Goal: Task Accomplishment & Management: Manage account settings

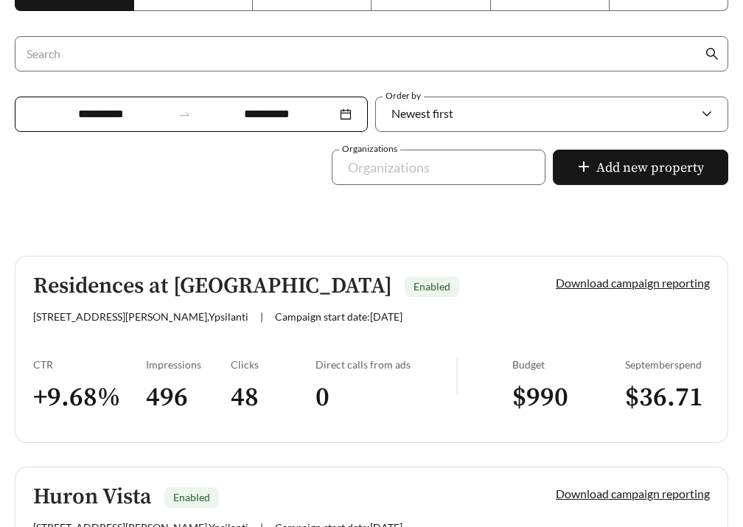
scroll to position [391, 0]
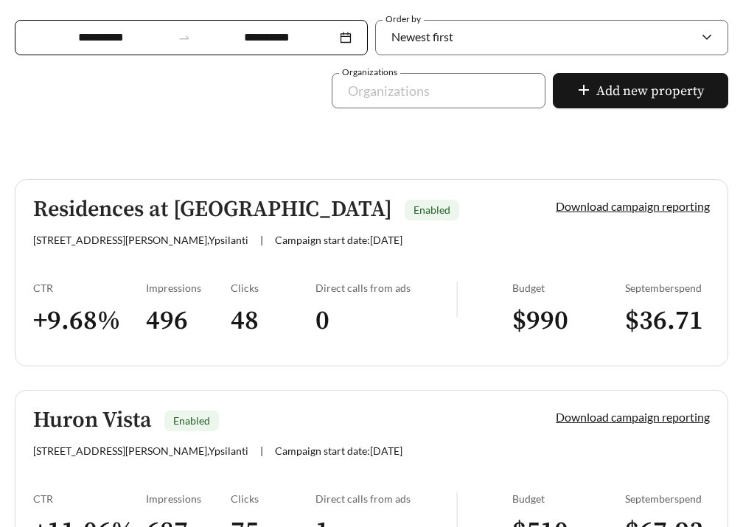
click at [156, 259] on link "Residences at Huron Enabled 845 W Clark Rd , Ypsilanti | Campaign start date: 2…" at bounding box center [372, 272] width 714 height 187
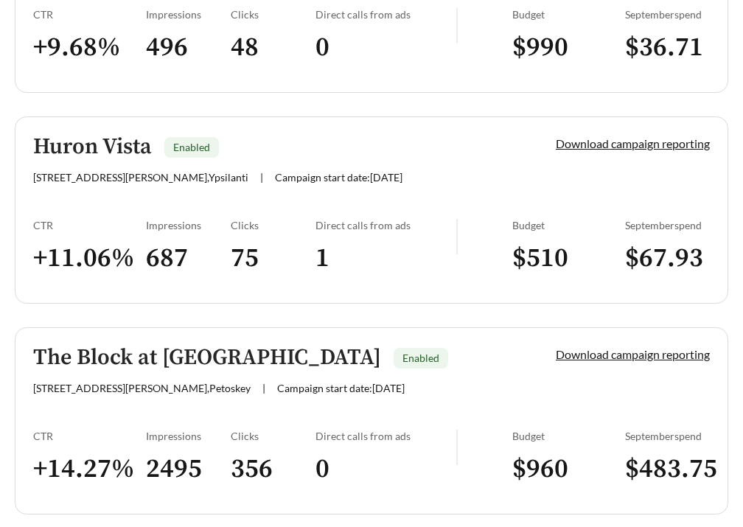
scroll to position [668, 0]
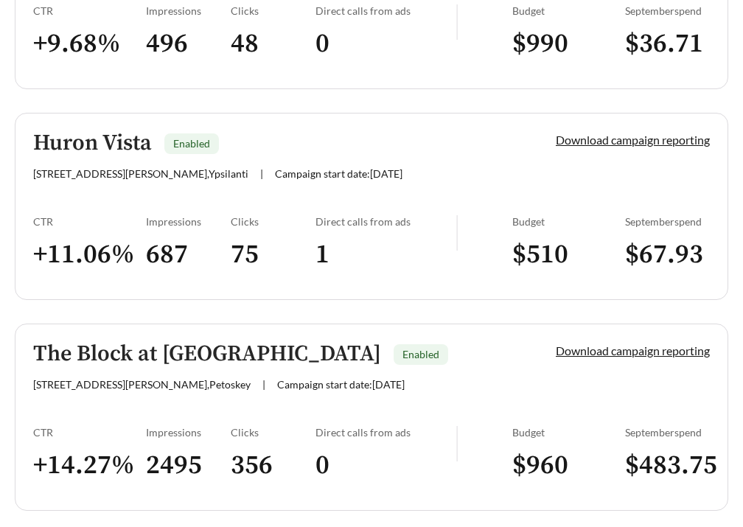
click at [158, 207] on link "Huron Vista Enabled 945 W Clark Rd , Ypsilanti | Campaign start date: 2025-09-2…" at bounding box center [372, 206] width 714 height 187
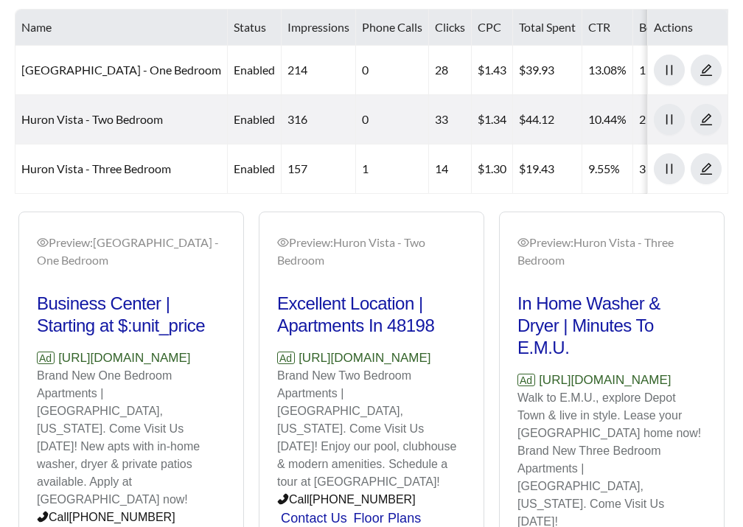
scroll to position [787, 0]
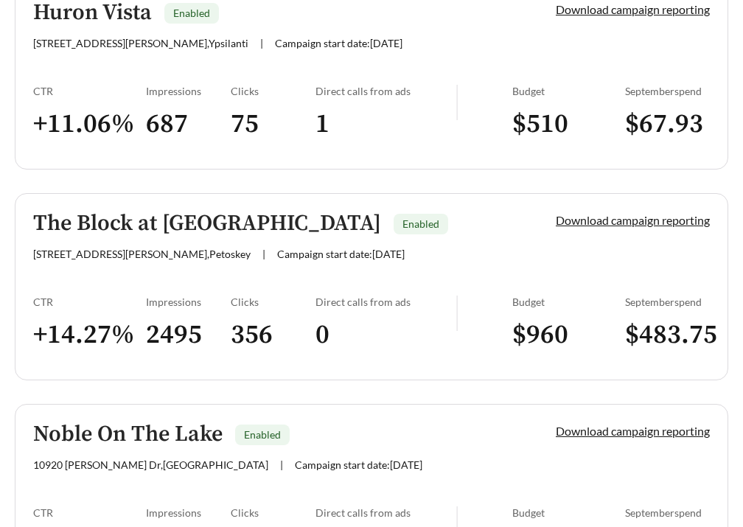
scroll to position [837, 0]
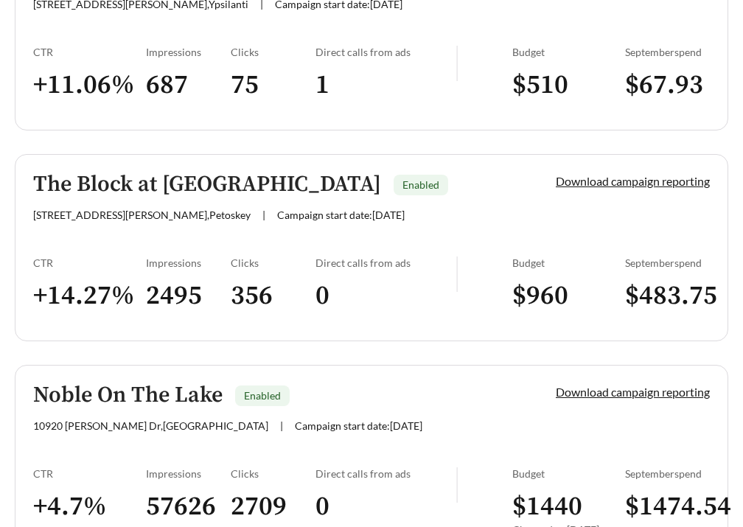
click at [225, 248] on link "The Block at Petoskey Enabled 1420 Standish Ave , Petoskey | Campaign start dat…" at bounding box center [372, 247] width 714 height 187
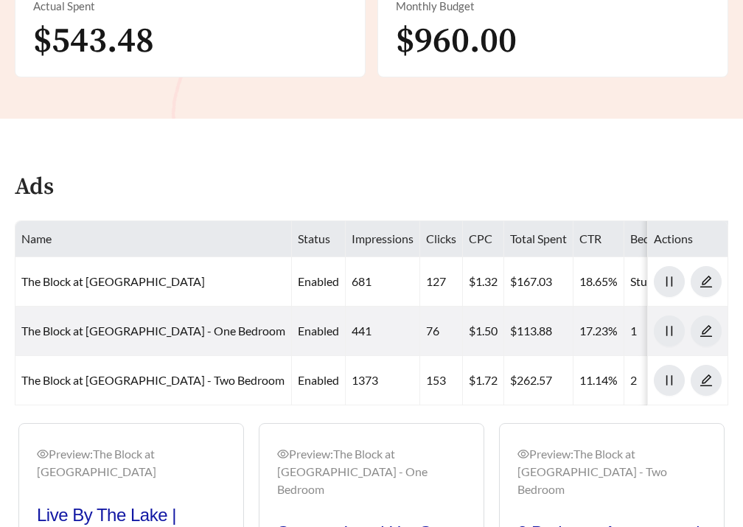
scroll to position [924, 0]
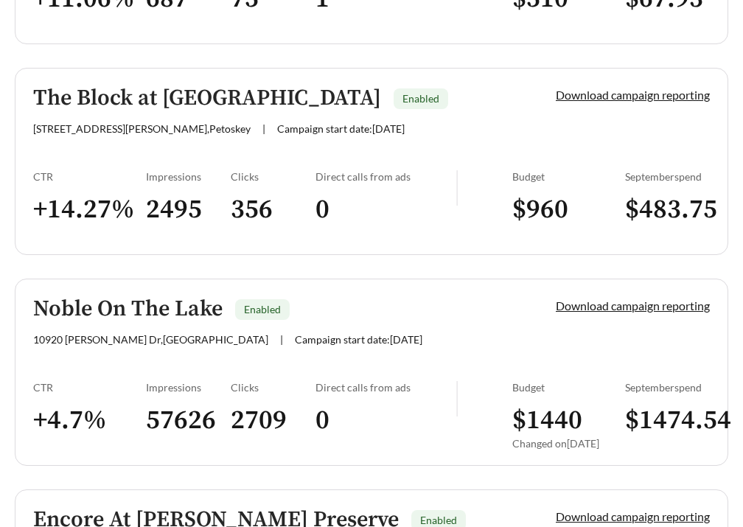
scroll to position [927, 0]
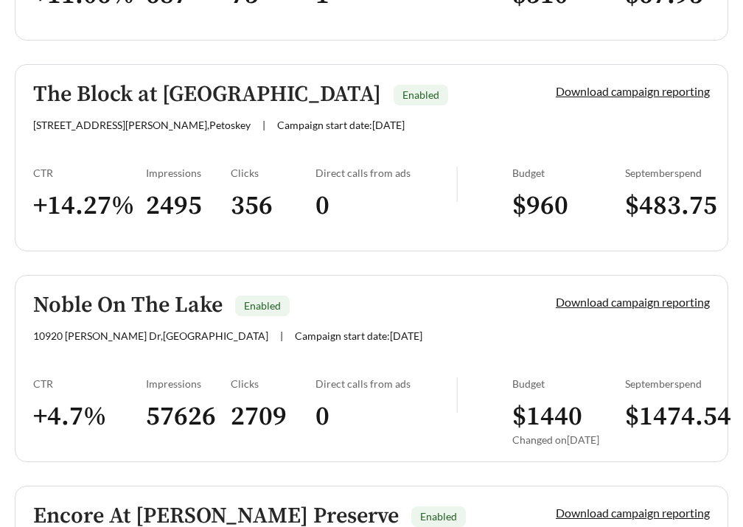
click at [217, 355] on link "Noble On The Lake Enabled 10920 Pickerel Lk Dr , Brighton | Campaign start date…" at bounding box center [372, 368] width 714 height 187
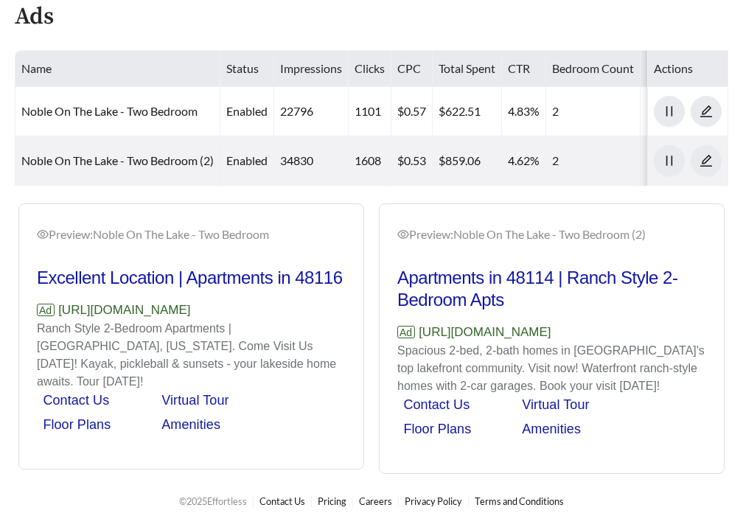
scroll to position [842, 0]
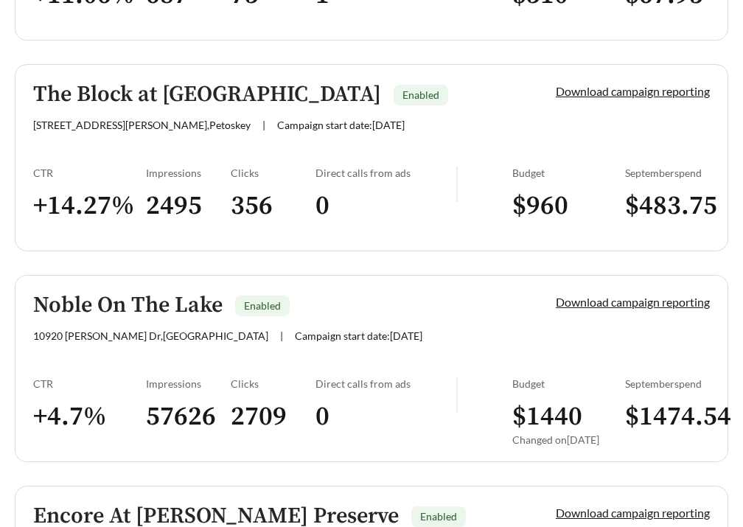
scroll to position [1146, 0]
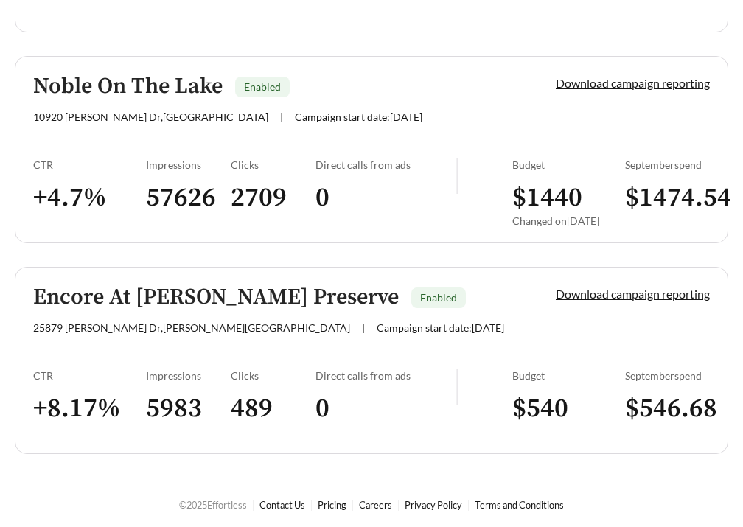
click at [212, 337] on link "Encore At Ashby Preserve Enabled 25879 Ashby Dr , Harrison Township | Campaign …" at bounding box center [372, 360] width 714 height 187
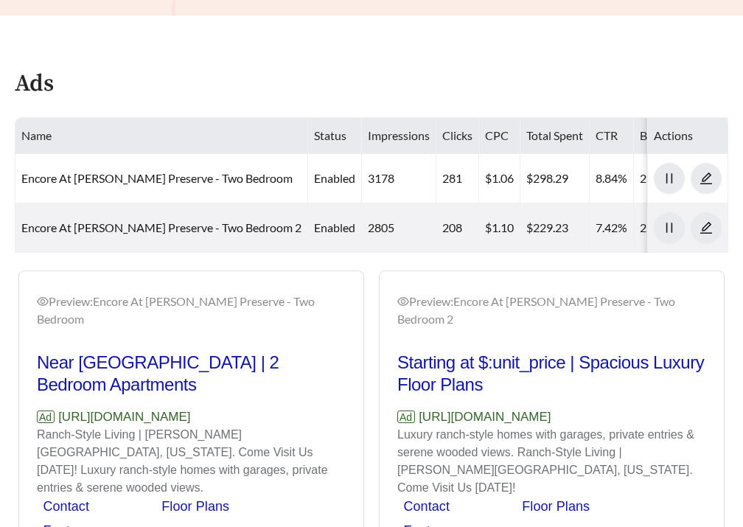
scroll to position [787, 0]
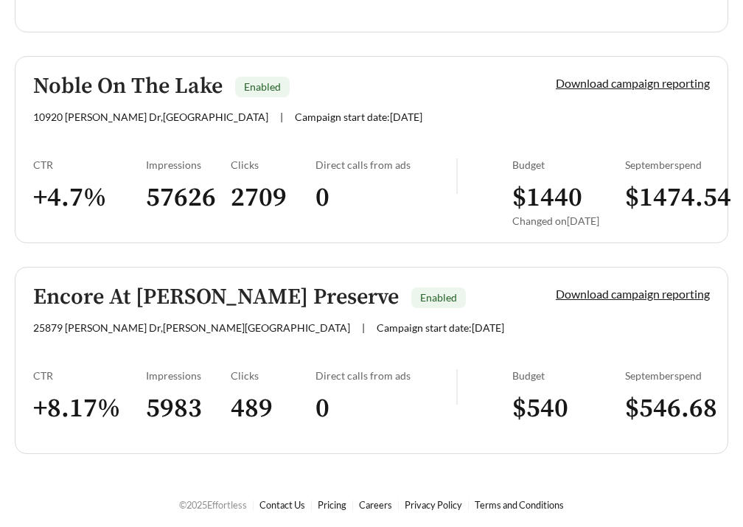
click at [337, 360] on link "Encore At [PERSON_NAME] Preserve Enabled [STREET_ADDRESS][PERSON_NAME][PERSON_N…" at bounding box center [372, 360] width 714 height 187
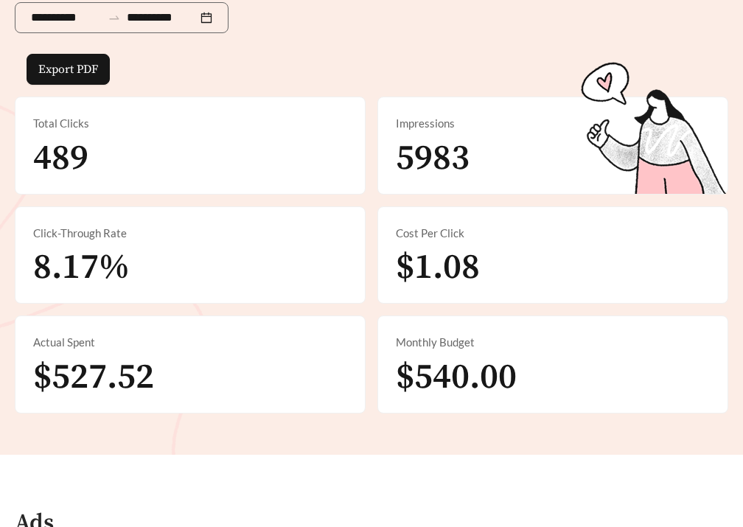
scroll to position [804, 0]
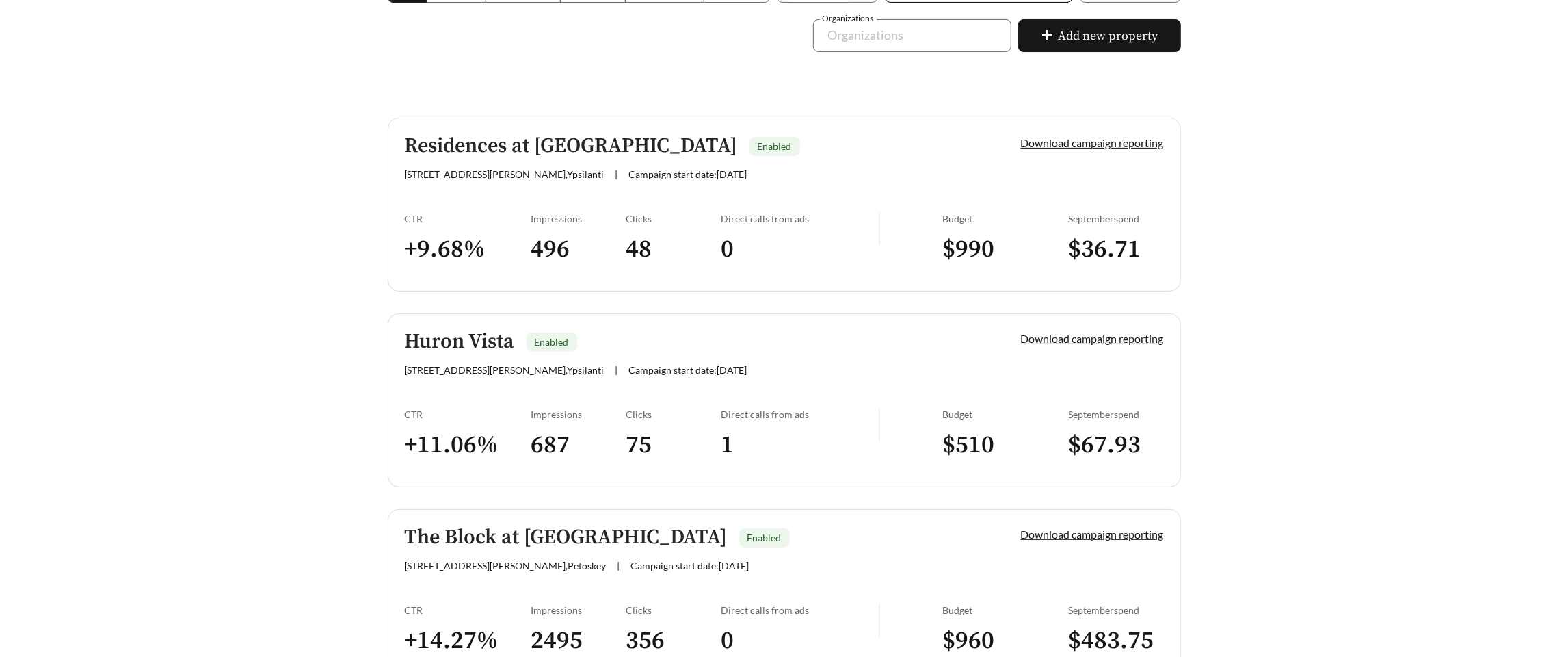
scroll to position [784, 0]
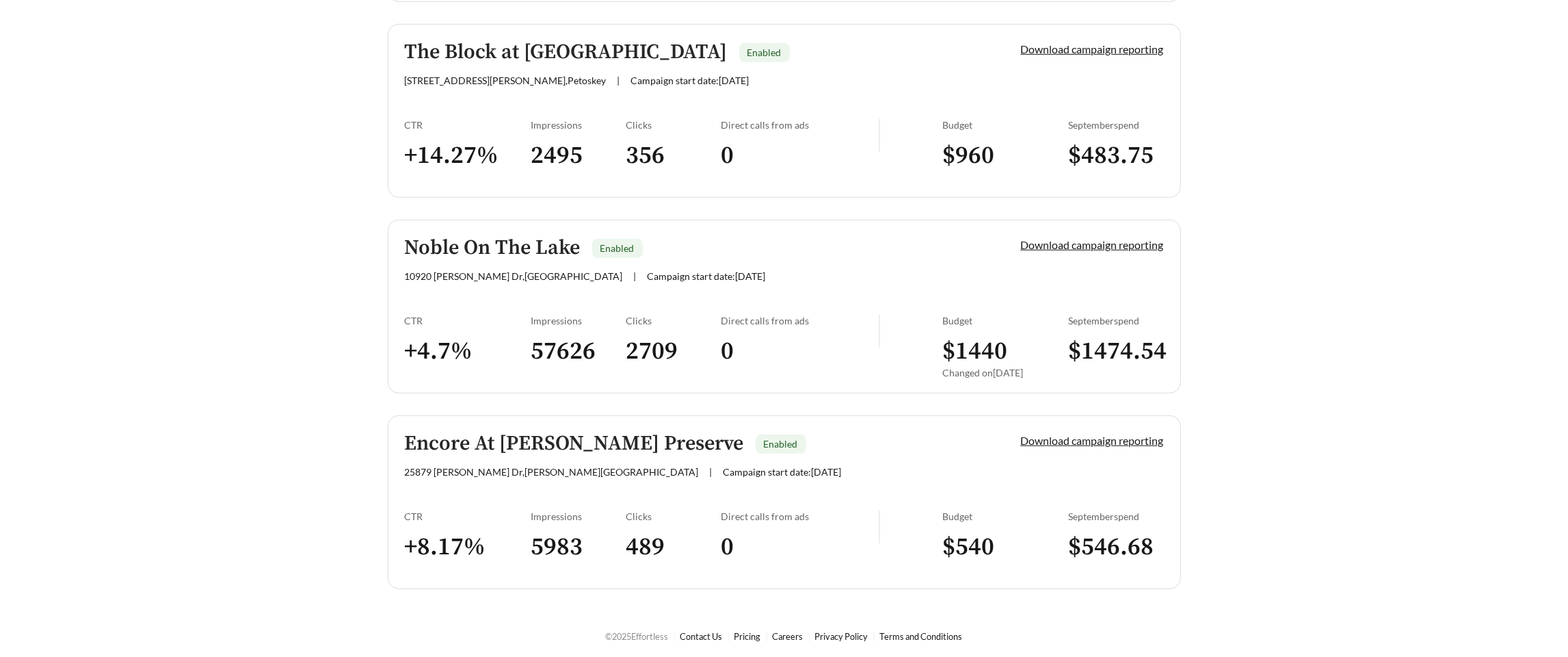
click at [510, 341] on h3 "+ 4.7 %" at bounding box center [468, 351] width 126 height 31
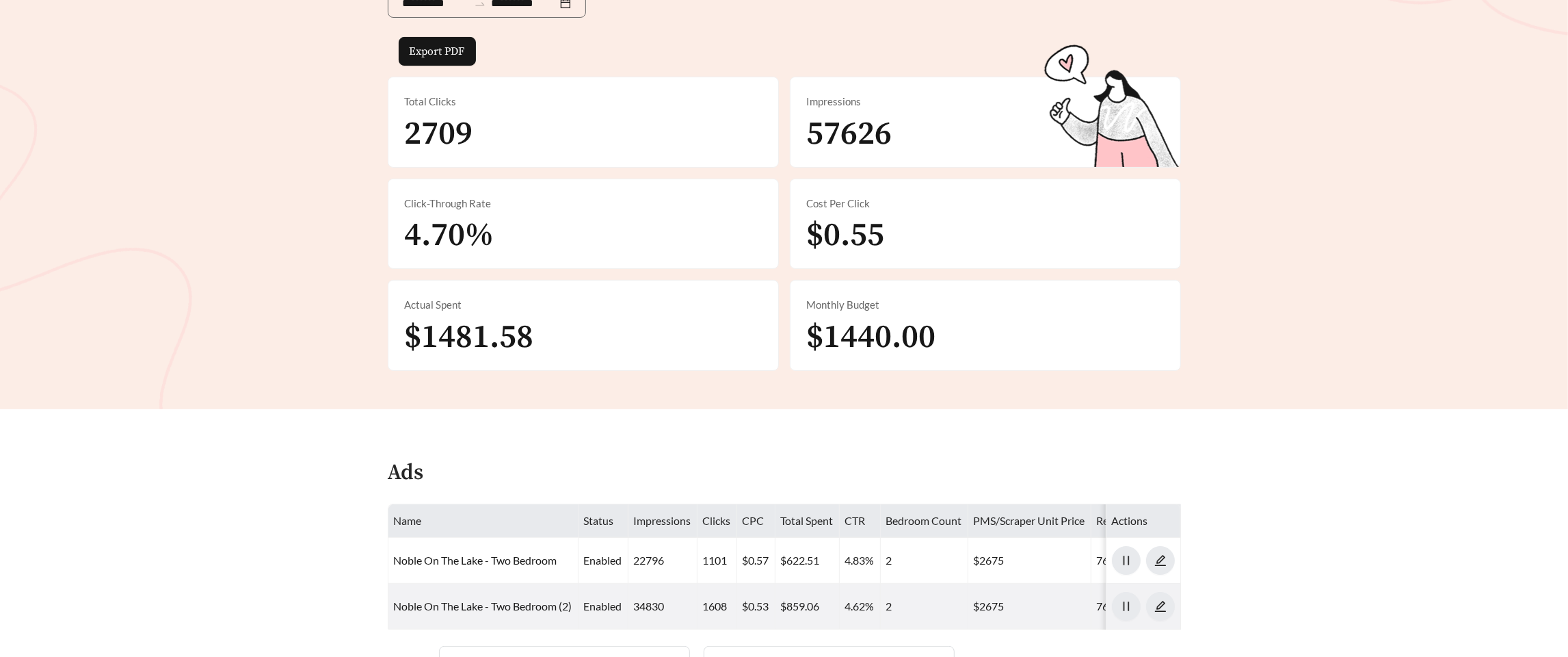
scroll to position [603, 0]
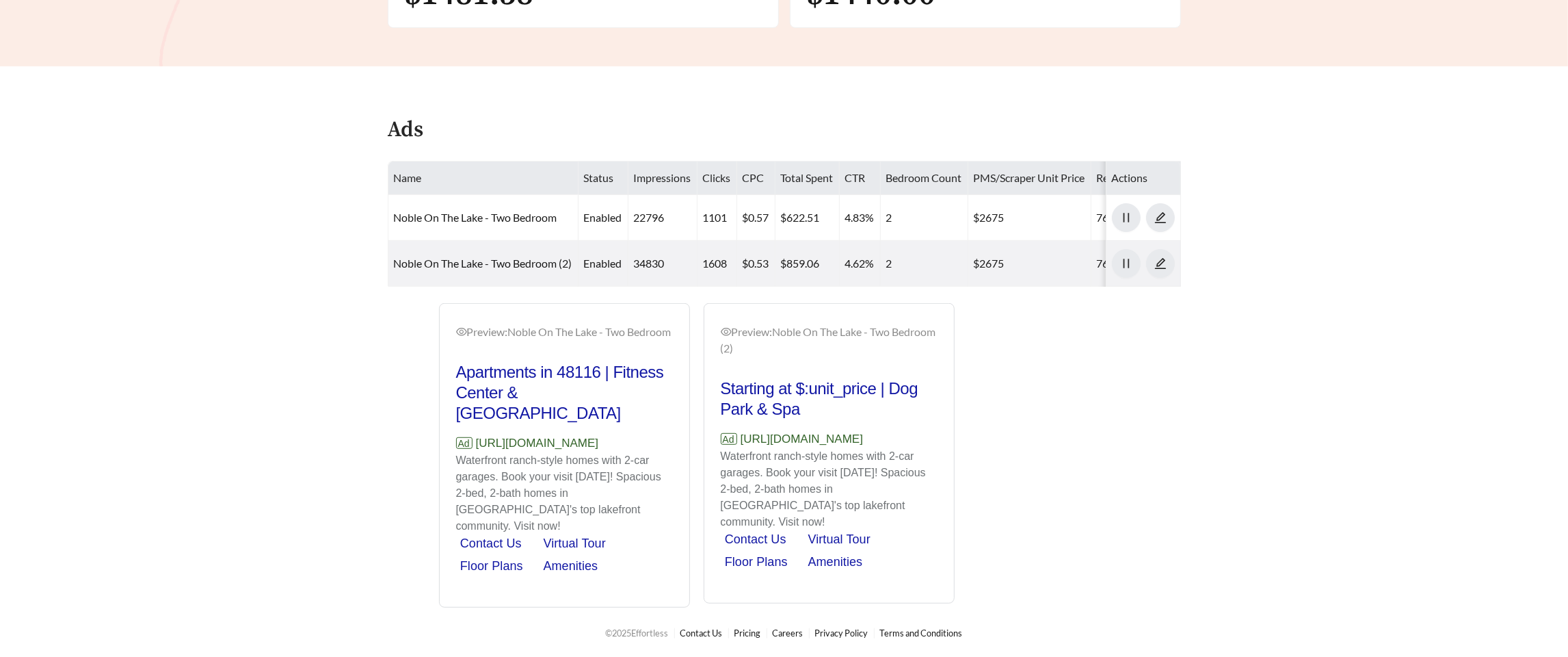
drag, startPoint x: 656, startPoint y: 461, endPoint x: 456, endPoint y: 448, distance: 200.4
click at [456, 448] on p "Ad https://nobleonthelake.effortlesslanding.com/noble-on-the-lake-two-bedroom" at bounding box center [565, 443] width 217 height 18
copy p "https://nobleonthelake.effortlesslanding.com/noble-on-the-lake-two-bedroom"
click at [332, 238] on main "**********" at bounding box center [784, 29] width 1568 height 1157
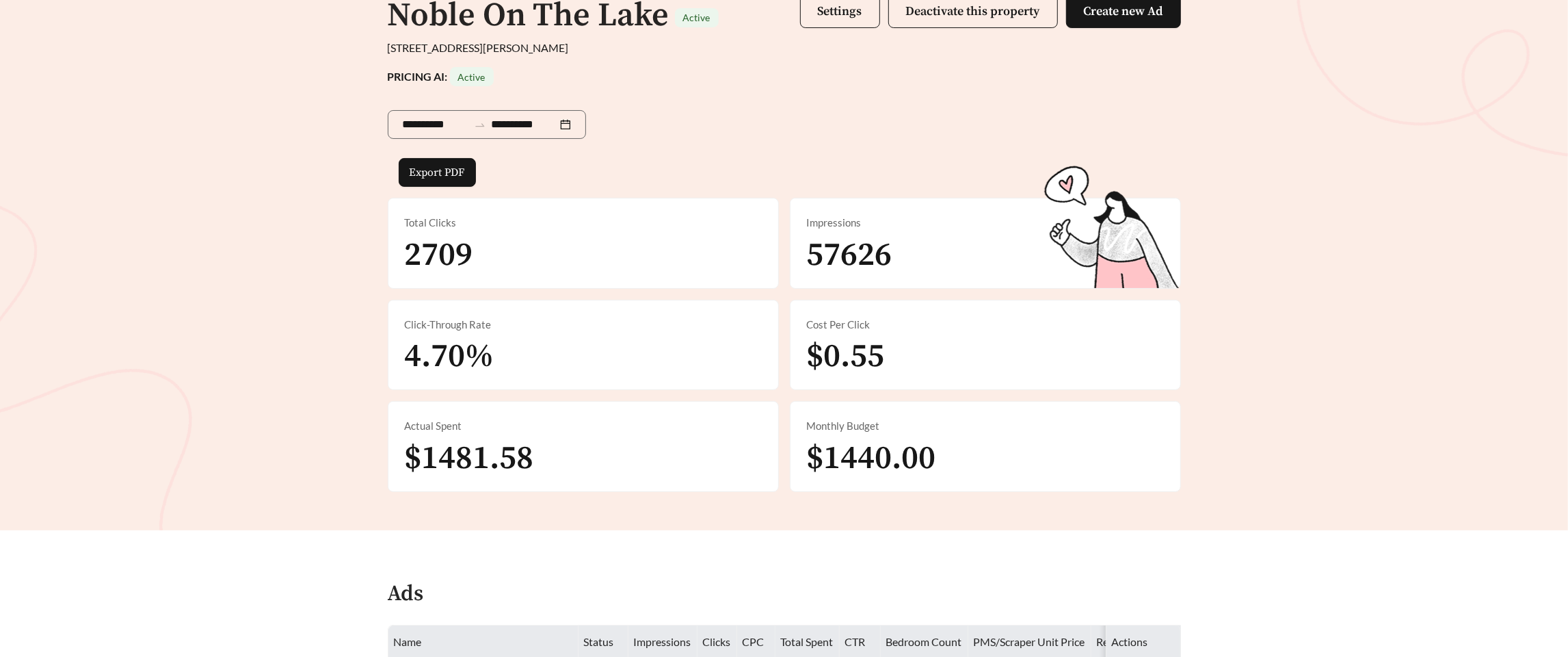
scroll to position [0, 0]
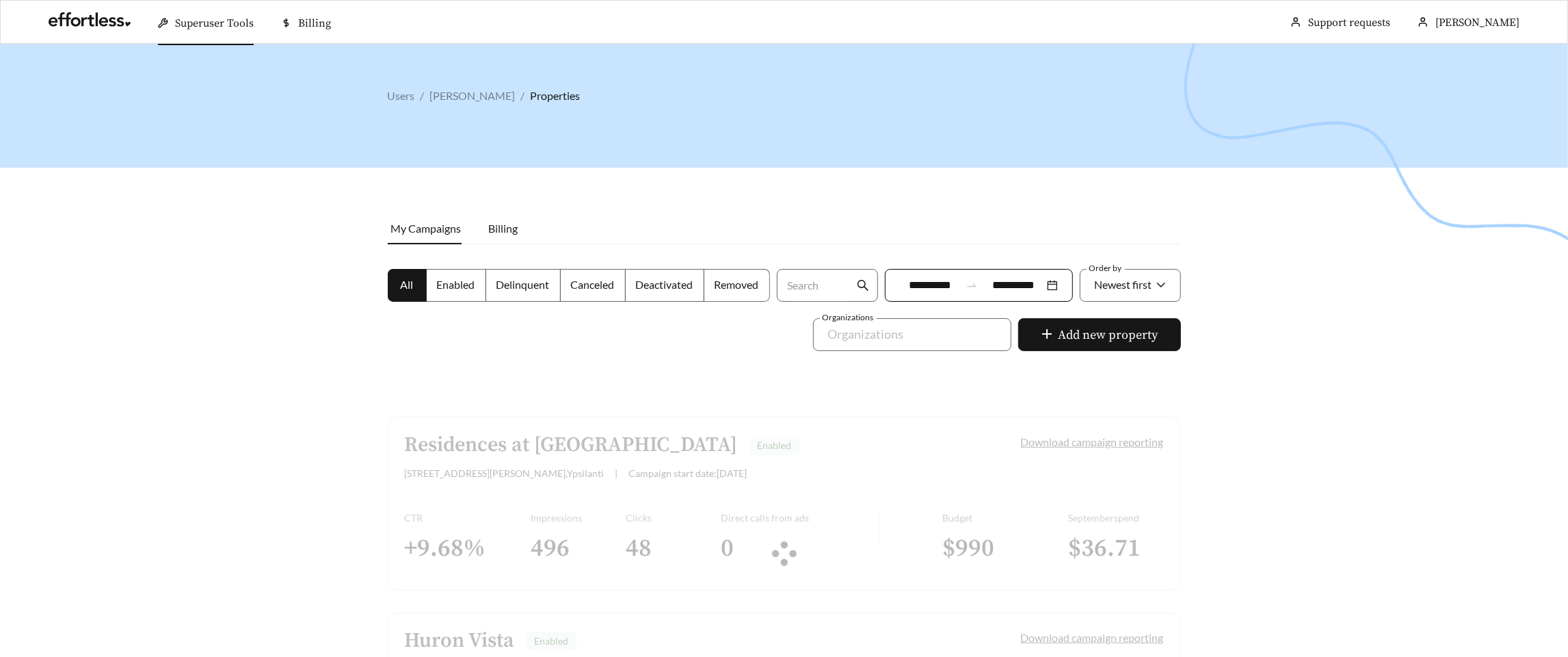
click at [299, 340] on div at bounding box center [784, 372] width 1568 height 657
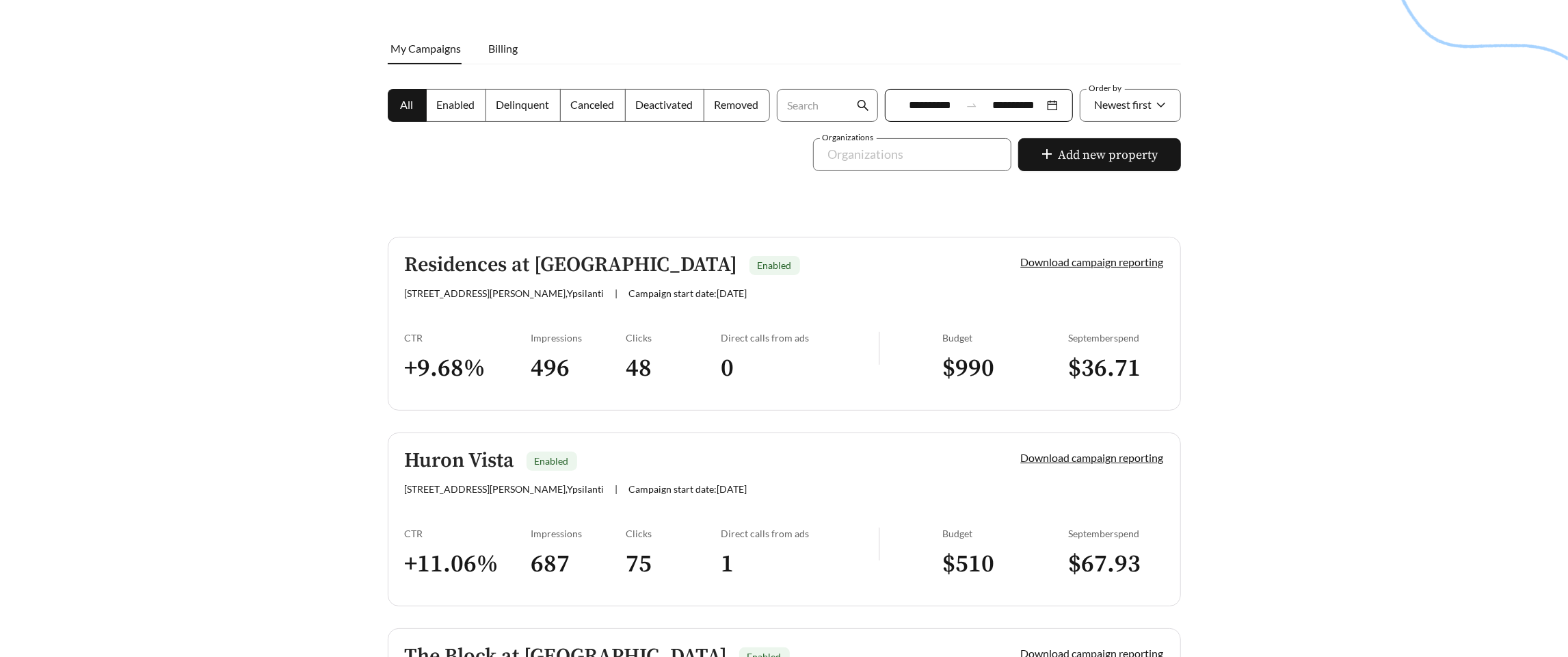
scroll to position [177, 0]
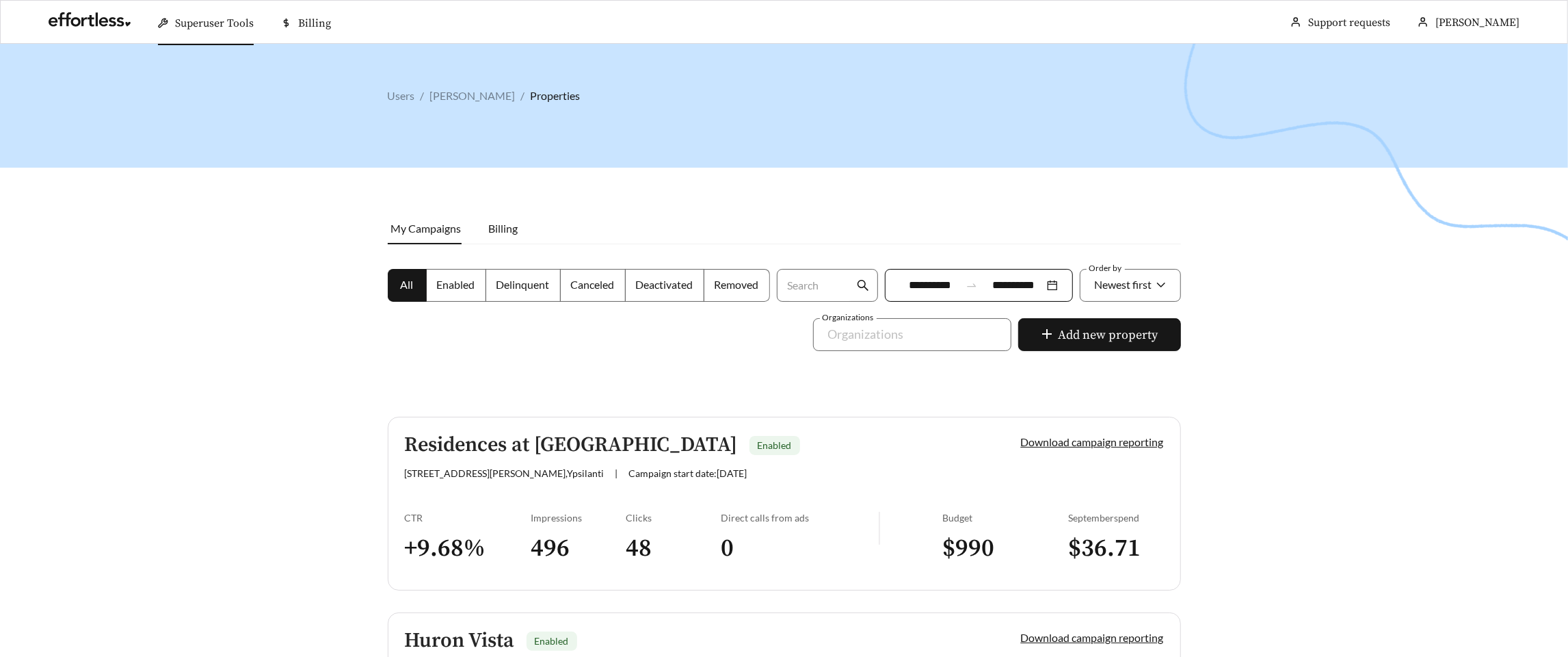
click at [447, 286] on span "Enabled" at bounding box center [456, 284] width 38 height 13
click at [416, 288] on label "All" at bounding box center [407, 285] width 39 height 32
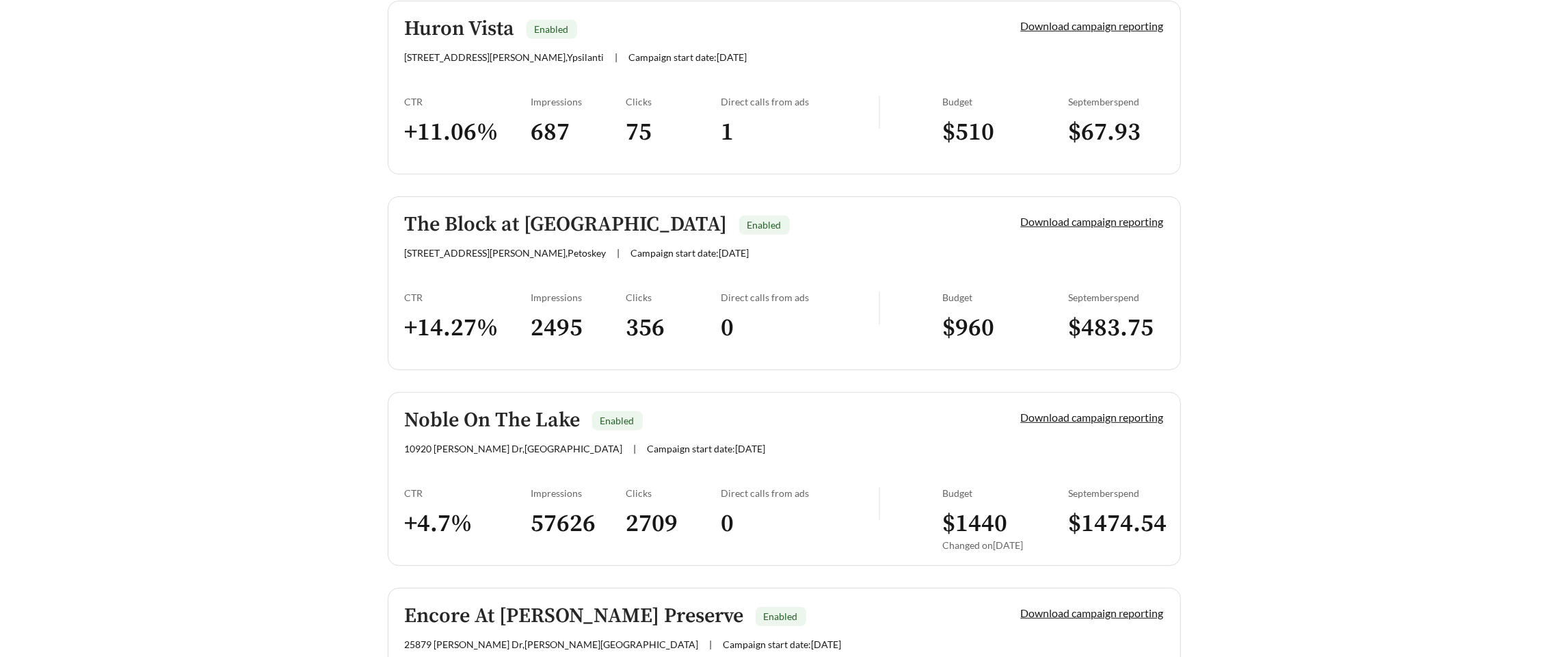
scroll to position [784, 0]
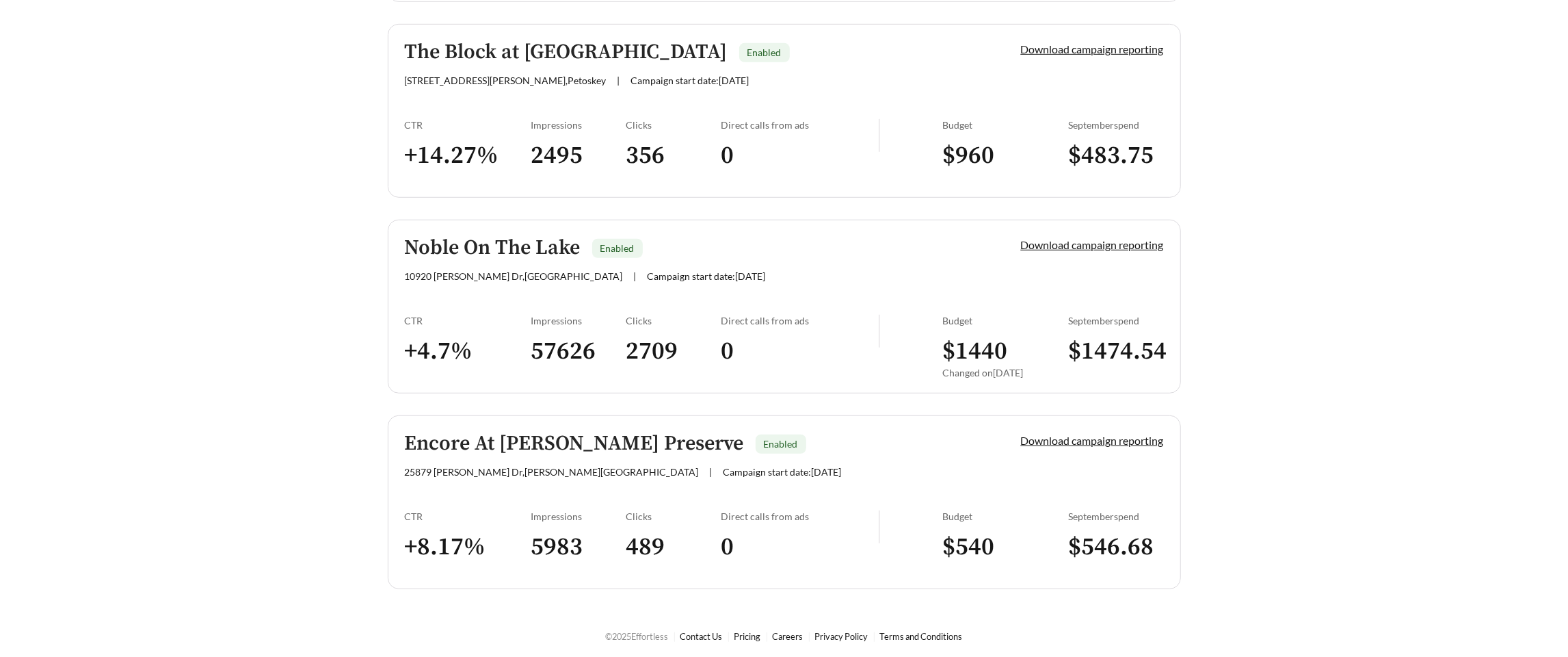
click at [456, 498] on link "Encore At Ashby Preserve Enabled 25879 Ashby Dr , Harrison Township | Campaign …" at bounding box center [784, 501] width 793 height 174
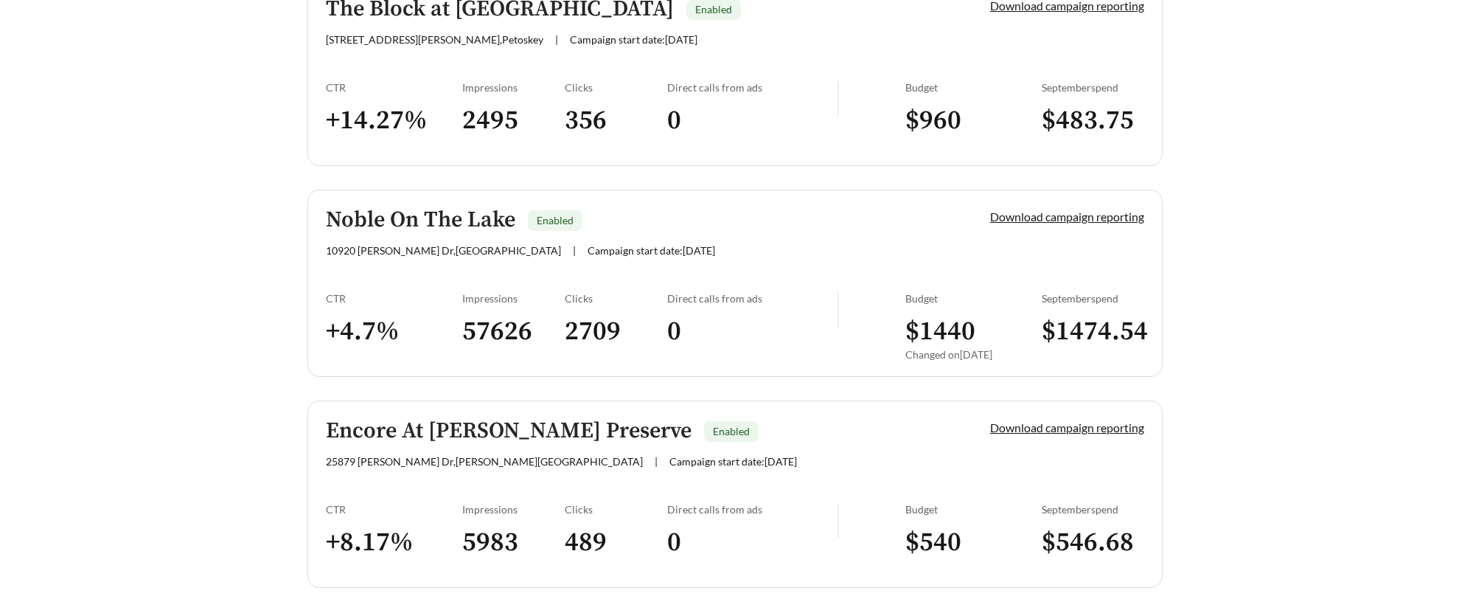
scroll to position [887, 0]
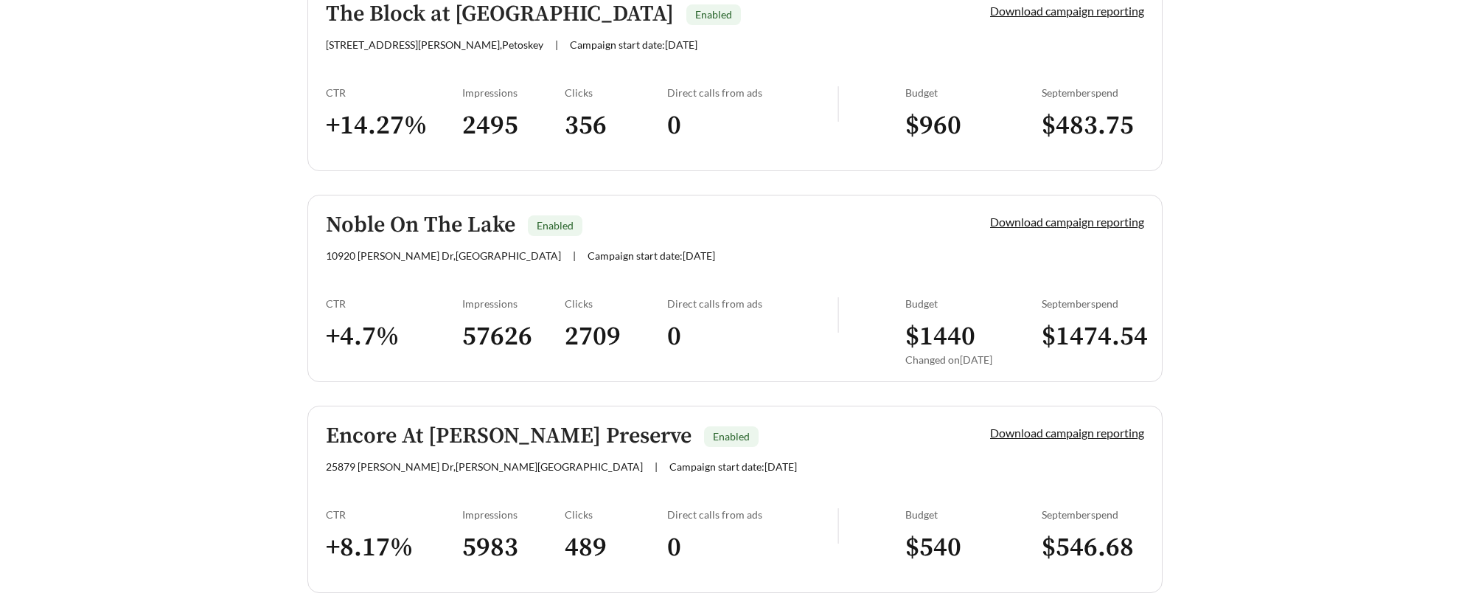
click at [441, 273] on link "Noble On The Lake Enabled 10920 Pickerel Lk Dr , Brighton | Campaign start date…" at bounding box center [734, 288] width 855 height 187
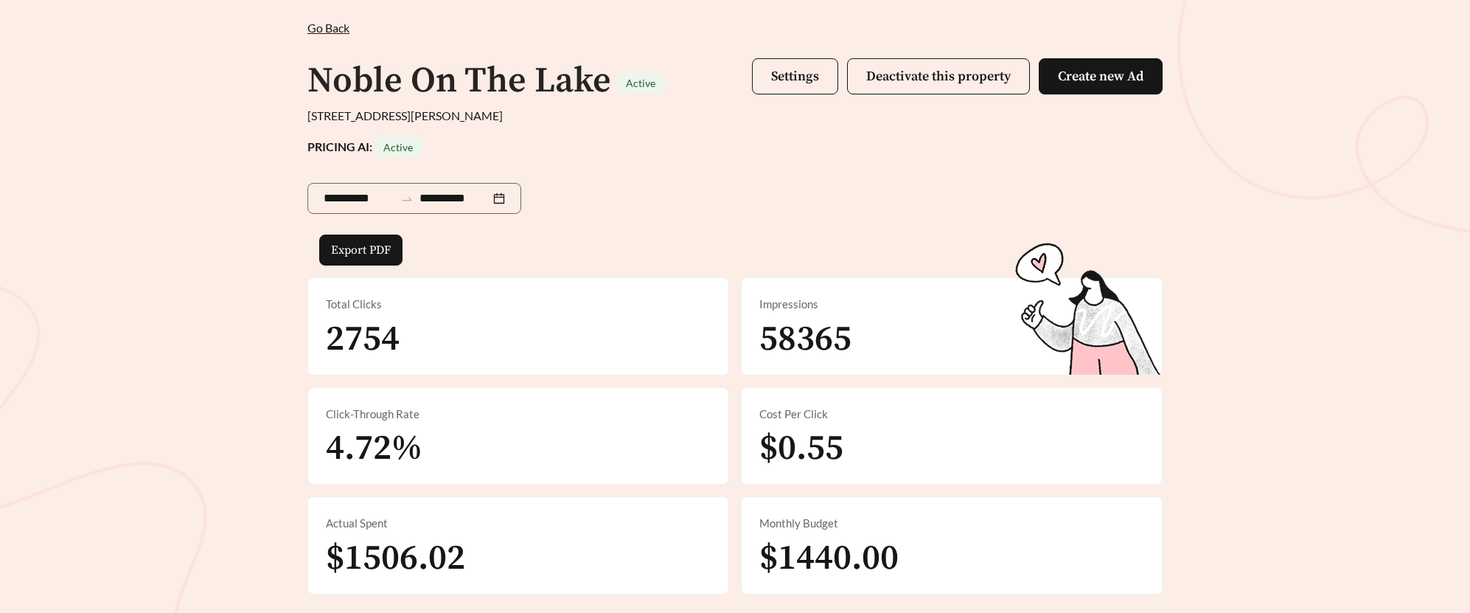
scroll to position [74, 0]
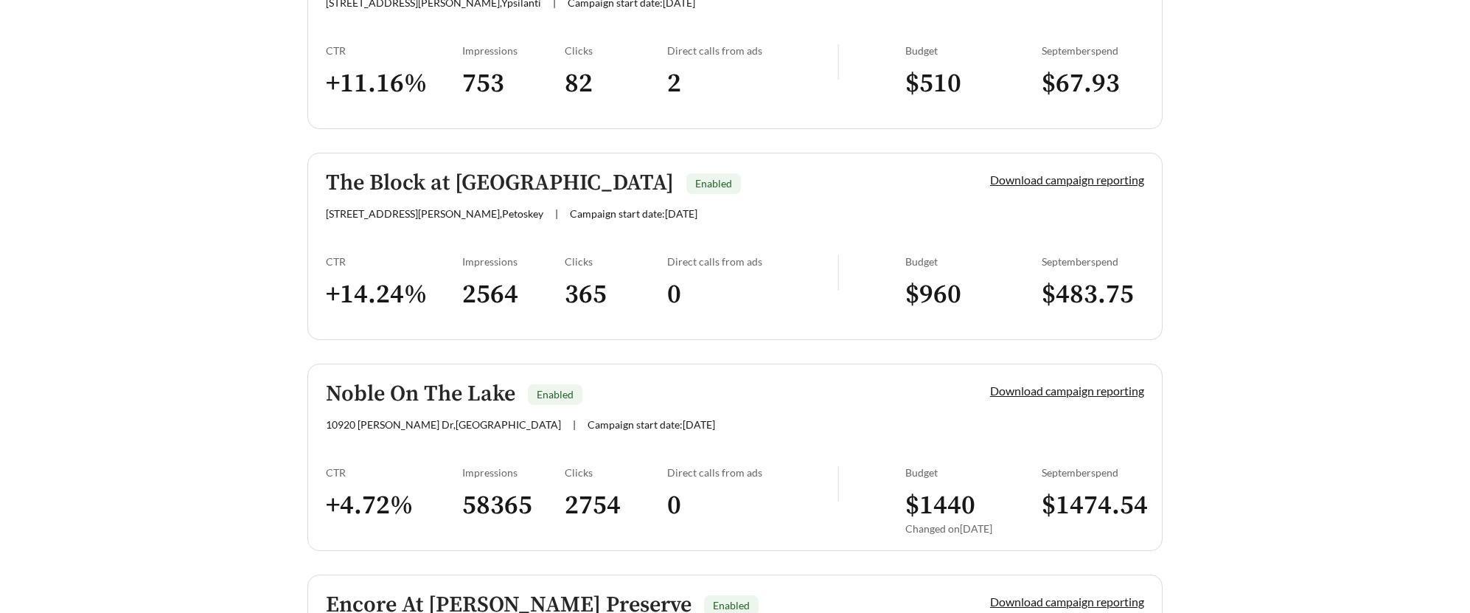
scroll to position [719, 0]
click at [347, 234] on link "The Block at Petoskey Enabled 1420 Standish Ave , Petoskey | Campaign start dat…" at bounding box center [734, 245] width 855 height 187
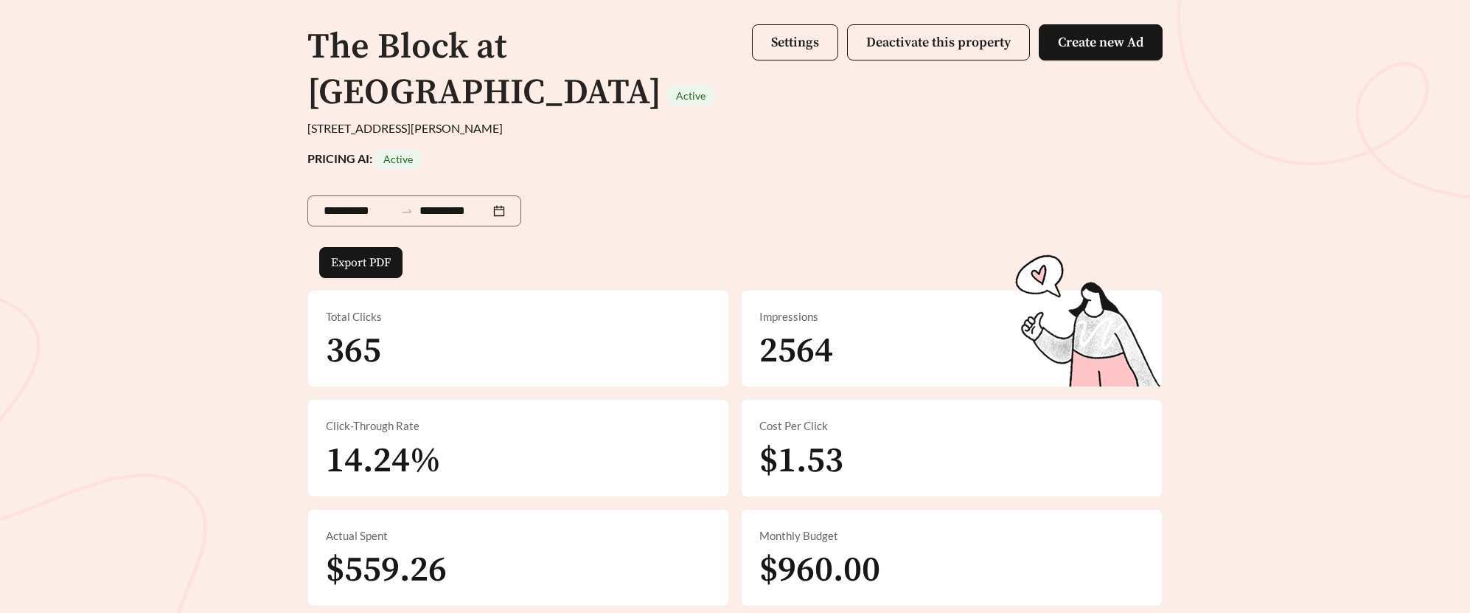
scroll to position [108, 0]
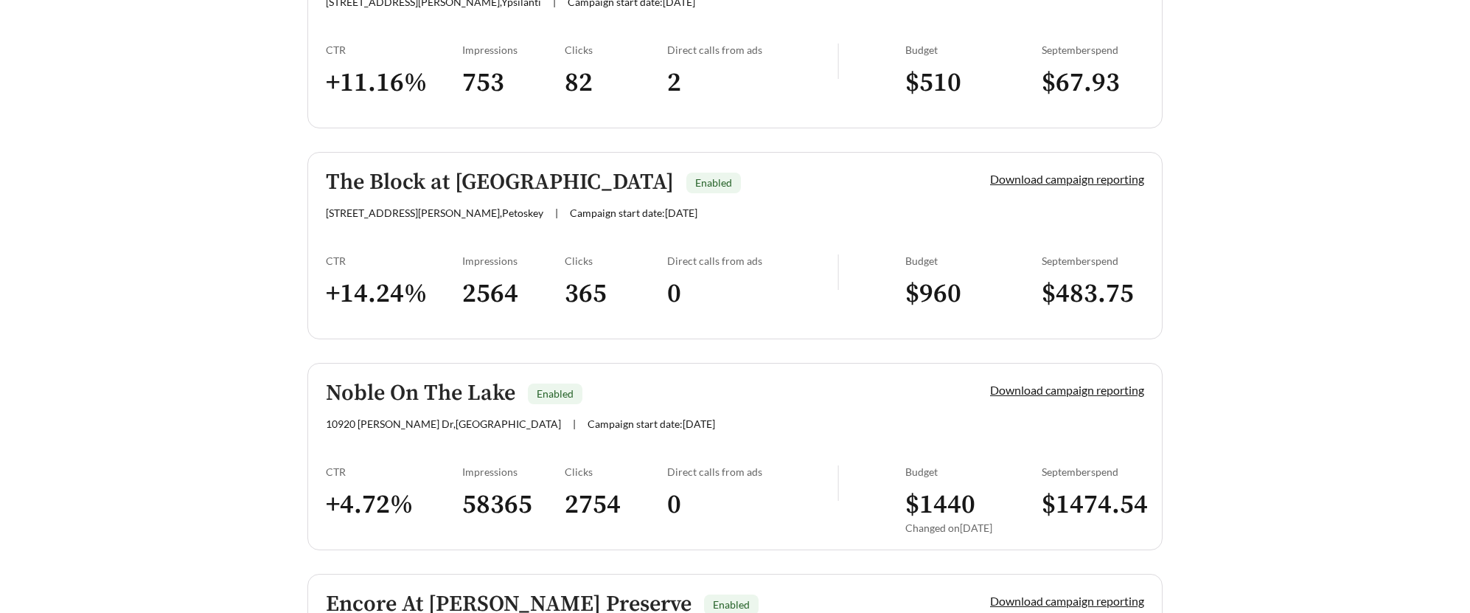
click at [600, 232] on link "The Block at Petoskey Enabled 1420 Standish Ave , Petoskey | Campaign start dat…" at bounding box center [734, 245] width 855 height 187
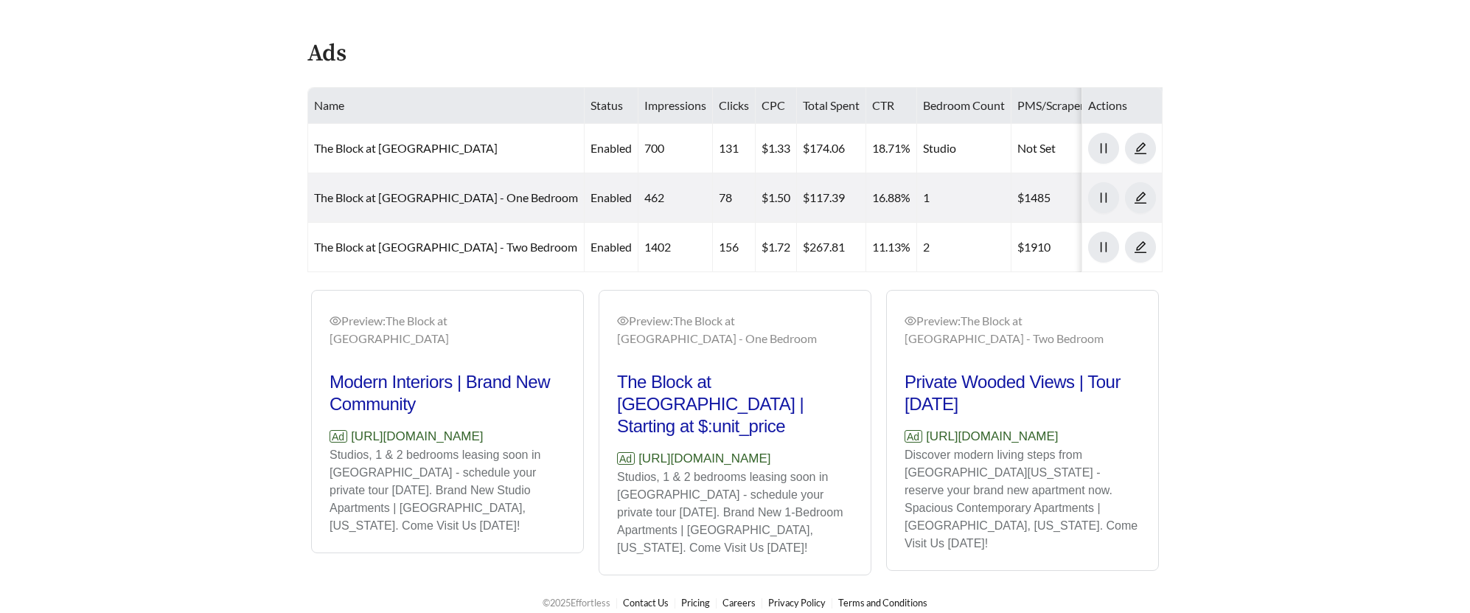
scroll to position [759, 0]
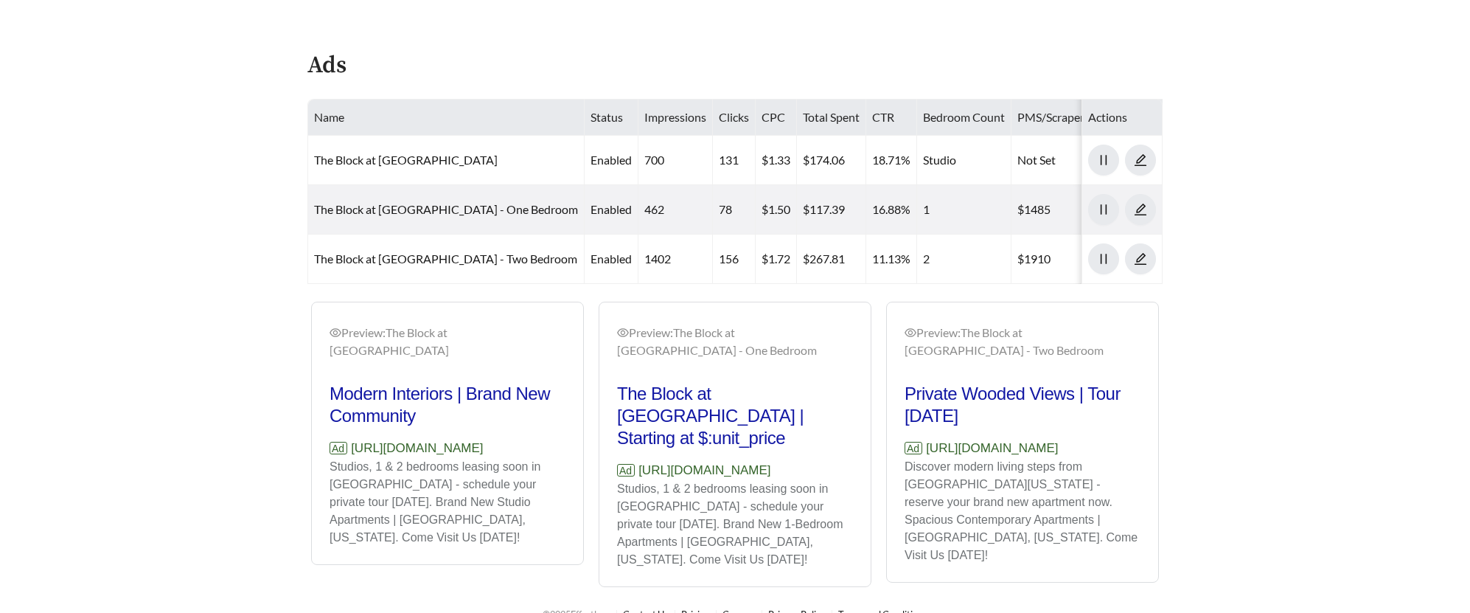
drag, startPoint x: 550, startPoint y: 422, endPoint x: 315, endPoint y: 403, distance: 235.9
click at [315, 403] on div "Preview: The Block at Petoskey - Studio Modern Interiors | Brand New Community …" at bounding box center [735, 444] width 863 height 285
copy p "https://theblockatpetoskey.effortlesslanding.com/the-block-at-petoskey-studio"
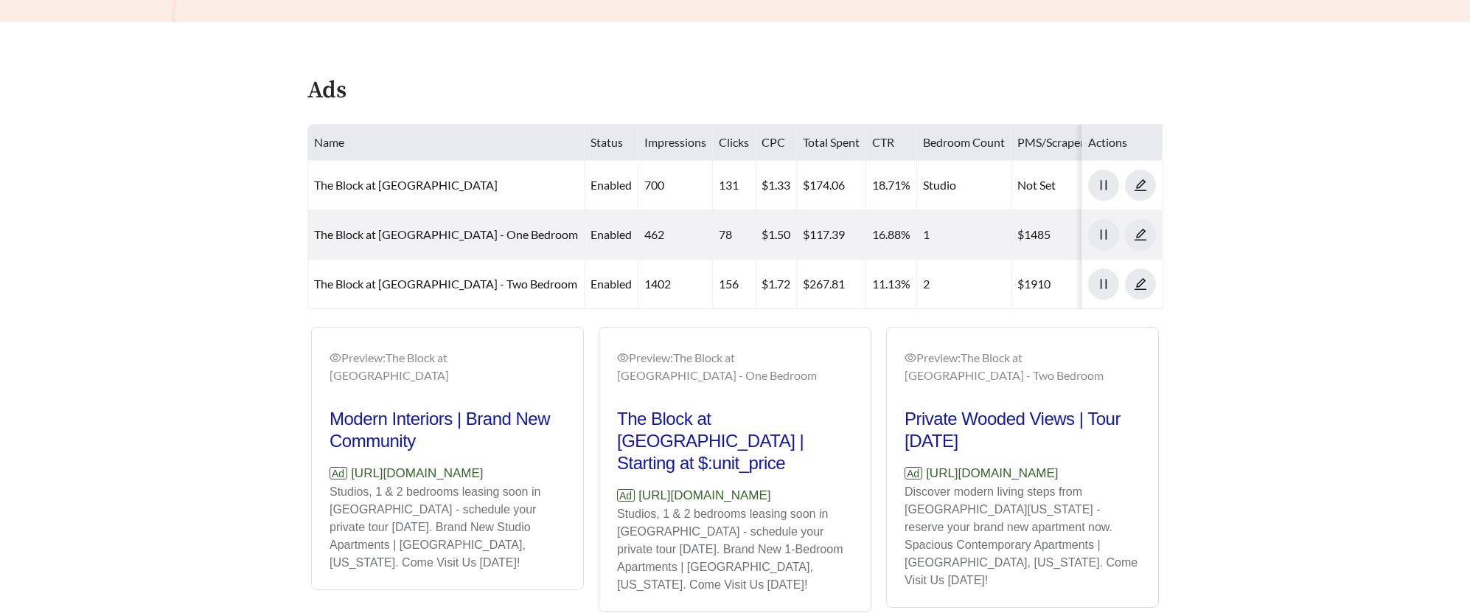
scroll to position [771, 0]
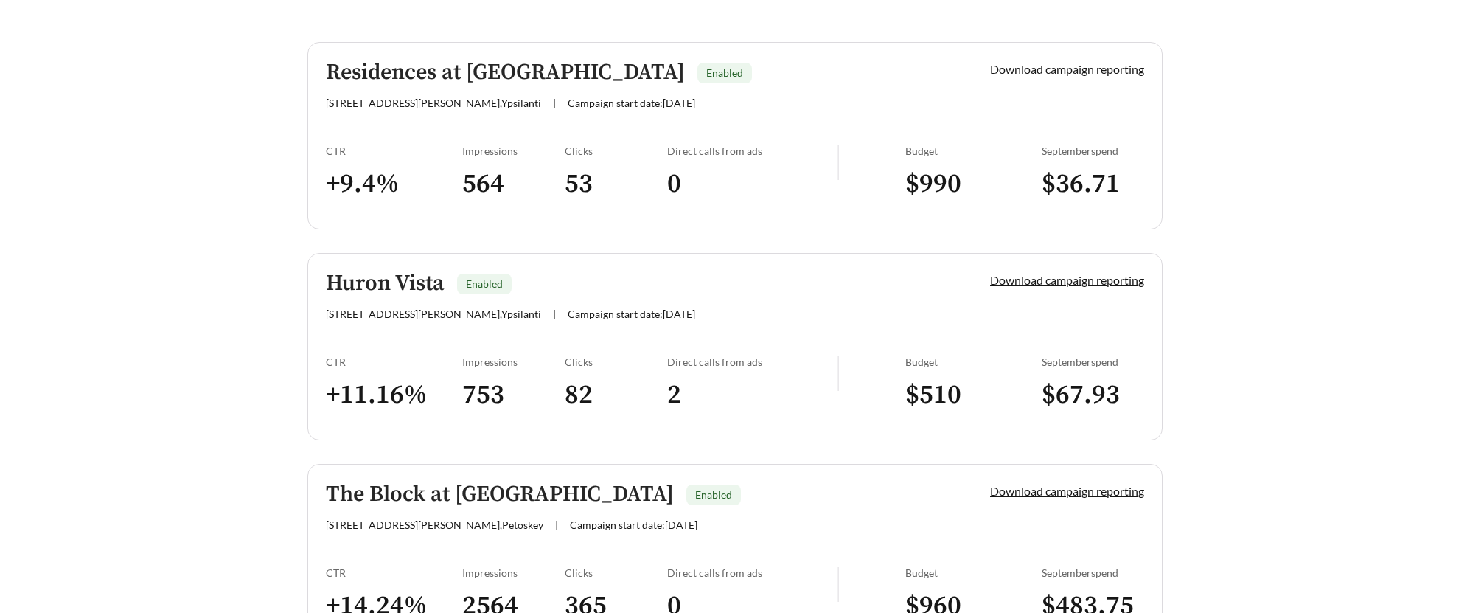
scroll to position [408, 0]
click at [427, 332] on link "Huron Vista Enabled 945 W Clark Rd , Ypsilanti | Campaign start date: 2025-09-2…" at bounding box center [734, 344] width 855 height 187
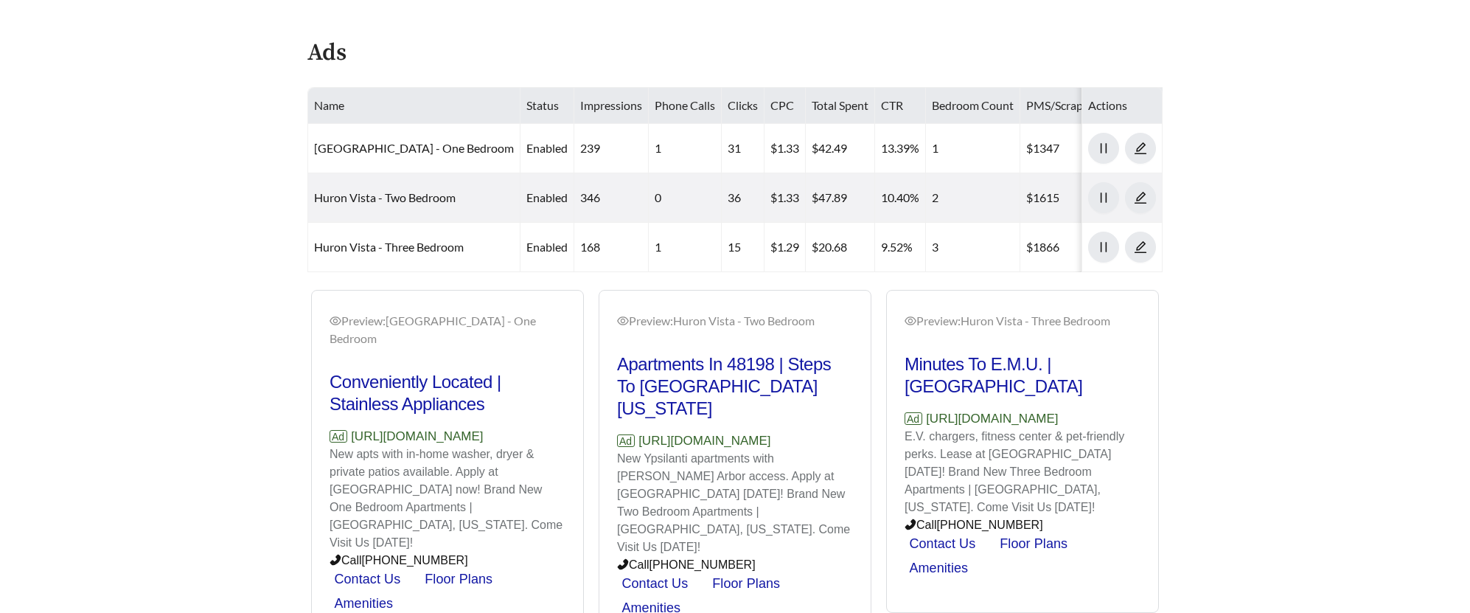
scroll to position [648, 0]
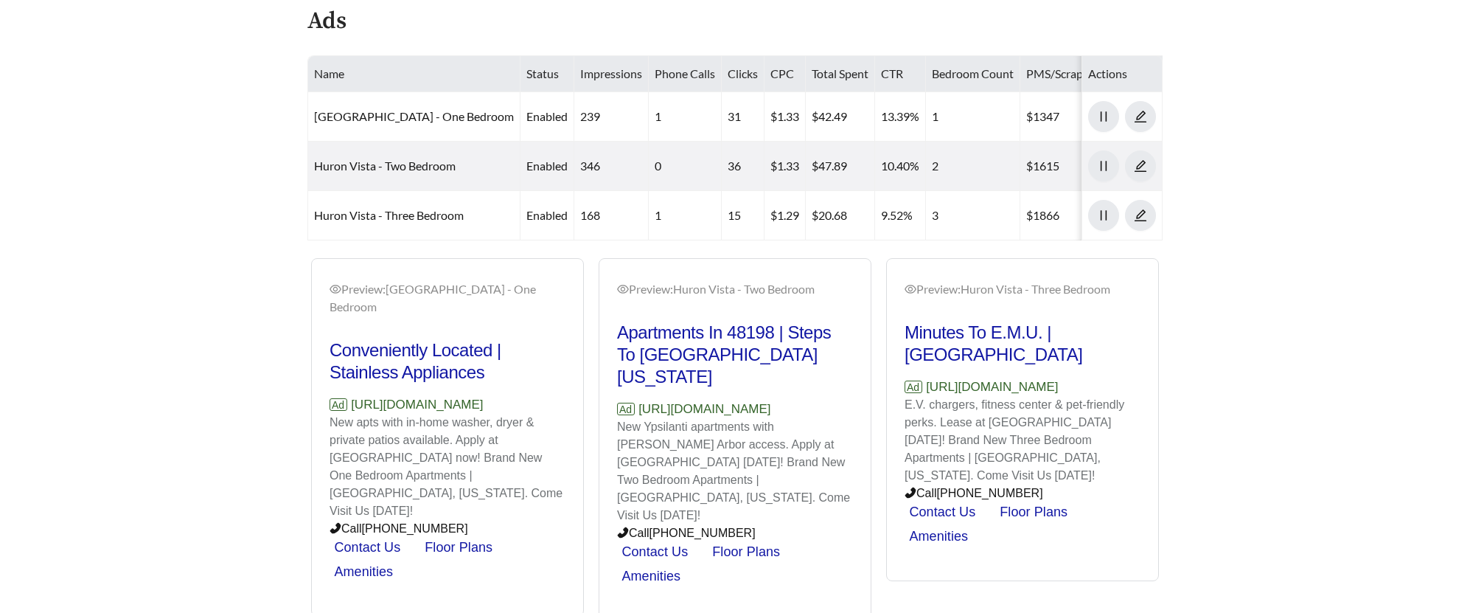
drag, startPoint x: 515, startPoint y: 380, endPoint x: 351, endPoint y: 381, distance: 164.4
click at [351, 381] on div "Preview: Huron Vista - One Bedroom Conveniently Located | Stainless Appliances …" at bounding box center [735, 439] width 863 height 363
copy p "https://www.huronvista.com"
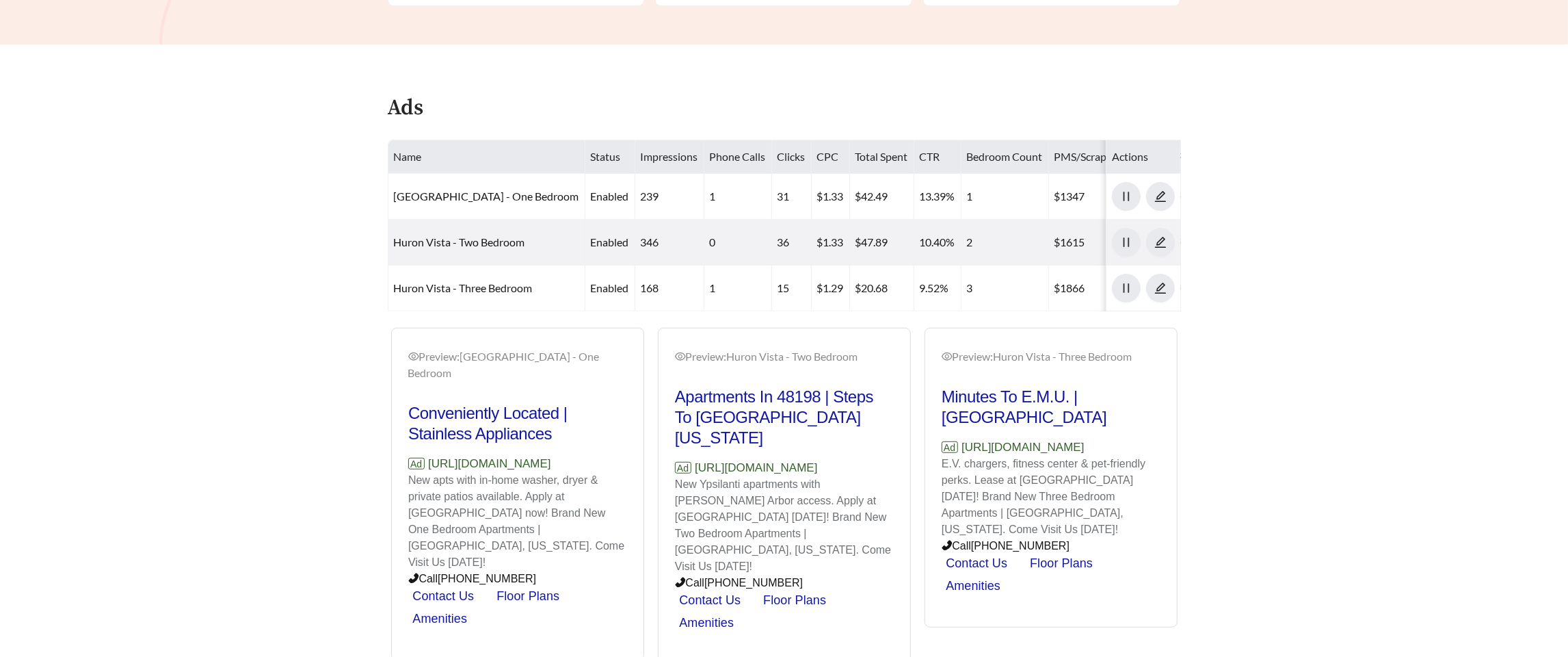
click at [258, 370] on main "**********" at bounding box center [784, 97] width 1568 height 1134
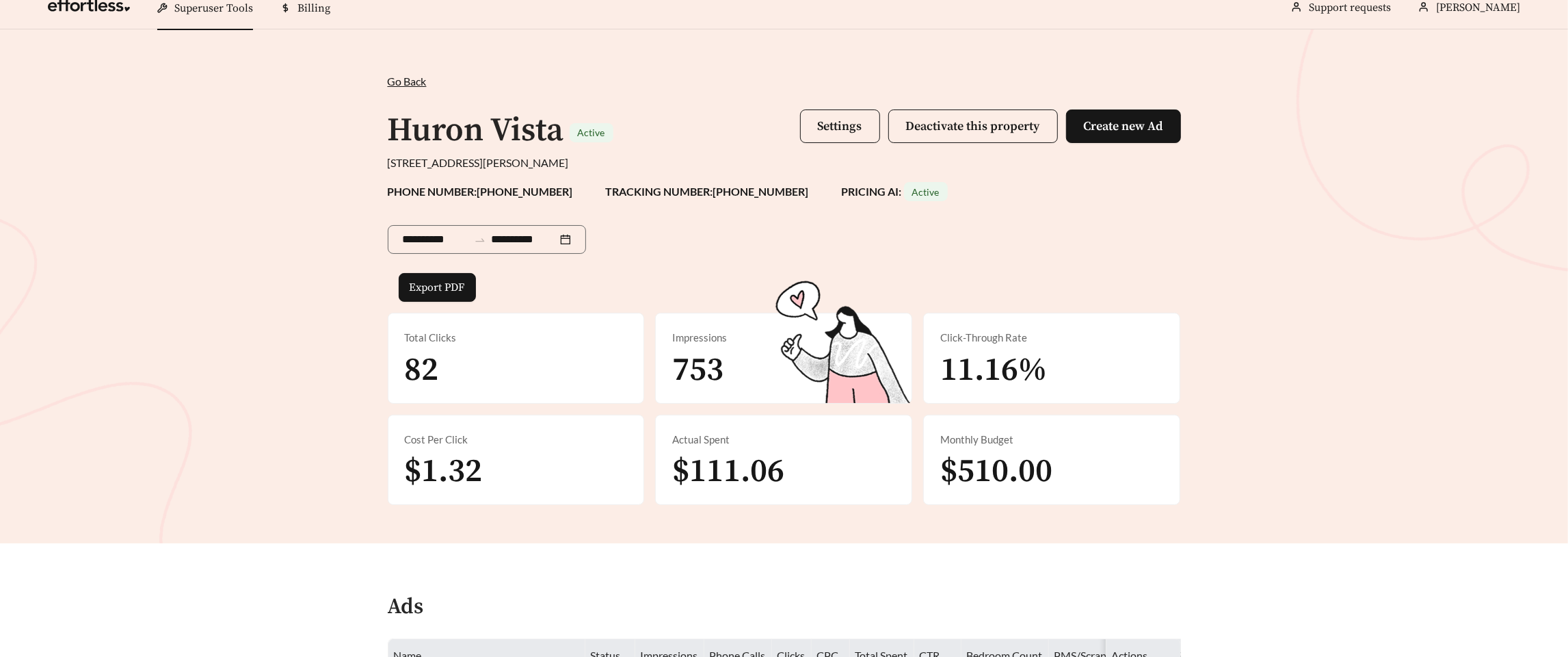
scroll to position [14, 0]
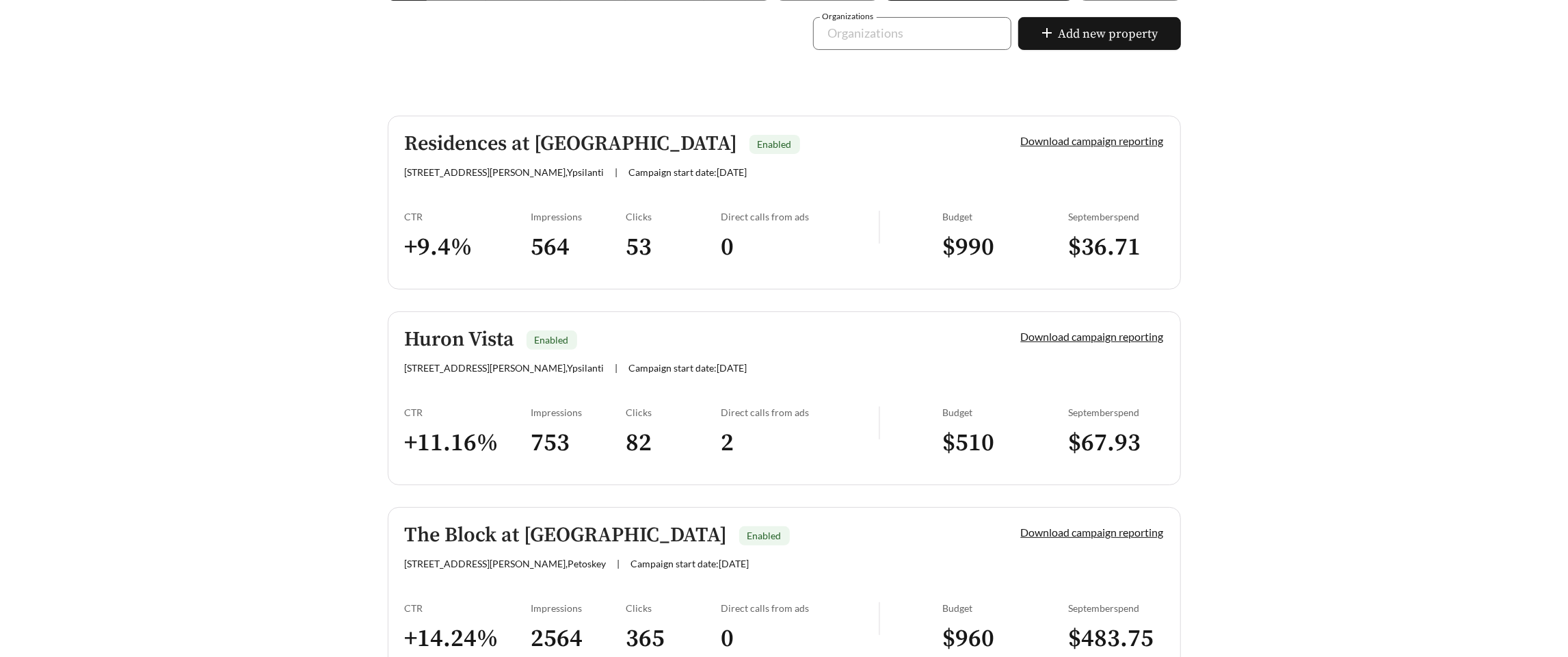
scroll to position [243, 0]
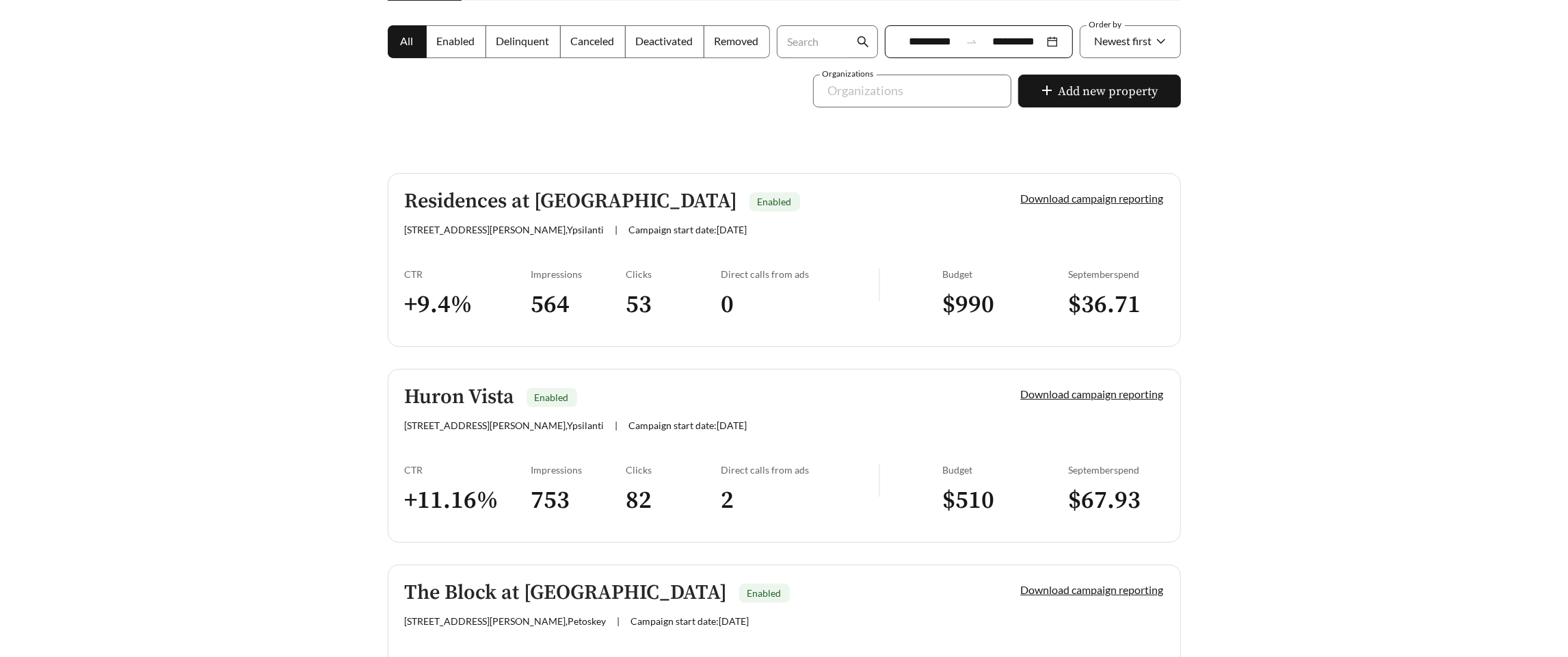
click at [507, 272] on div "CTR" at bounding box center [468, 274] width 126 height 12
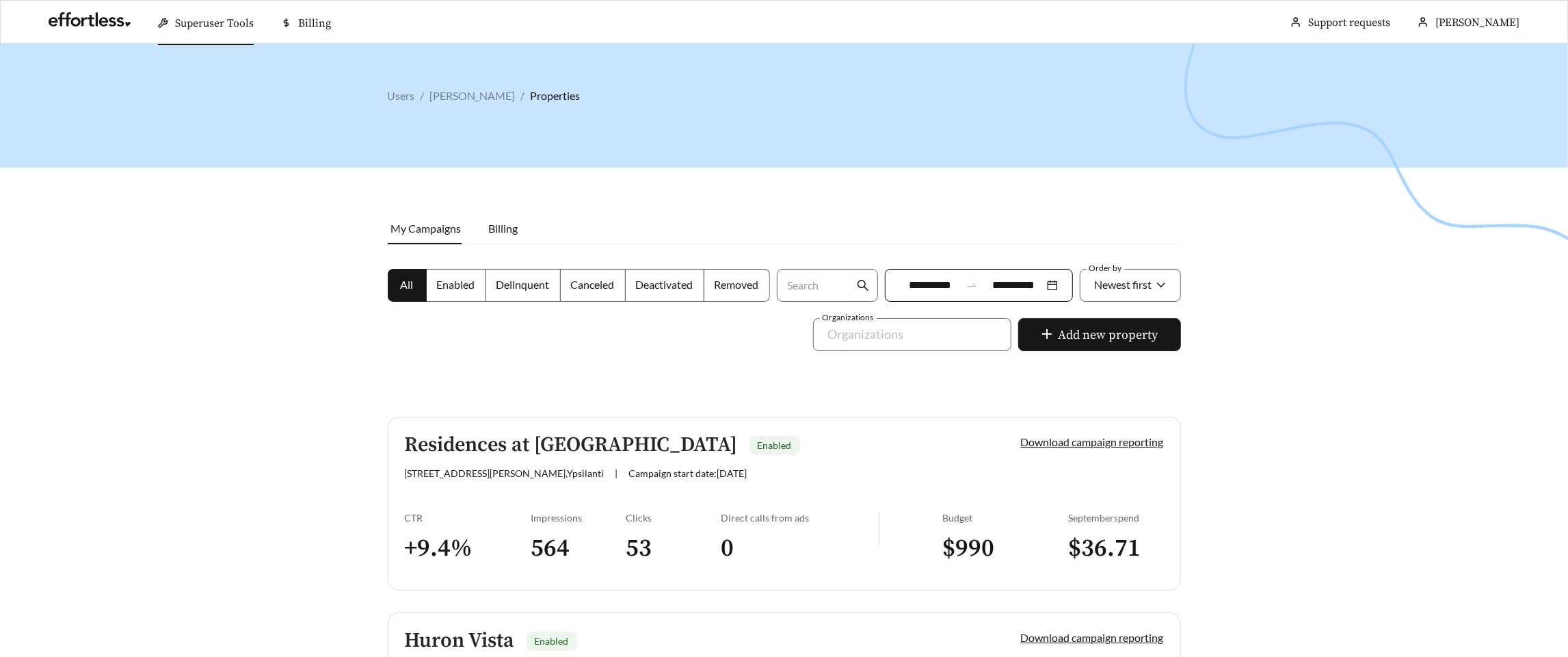
scroll to position [243, 0]
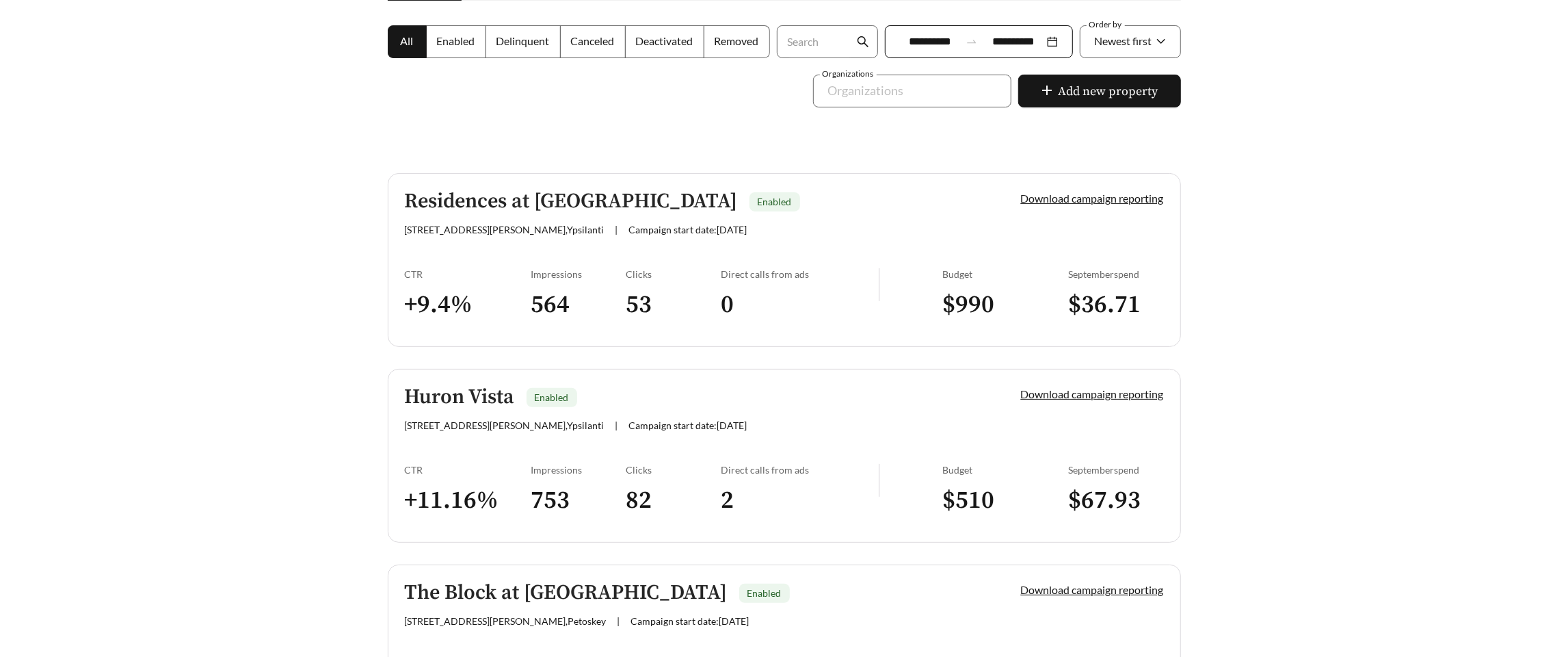
click at [696, 282] on div "Clicks 53" at bounding box center [674, 300] width 95 height 64
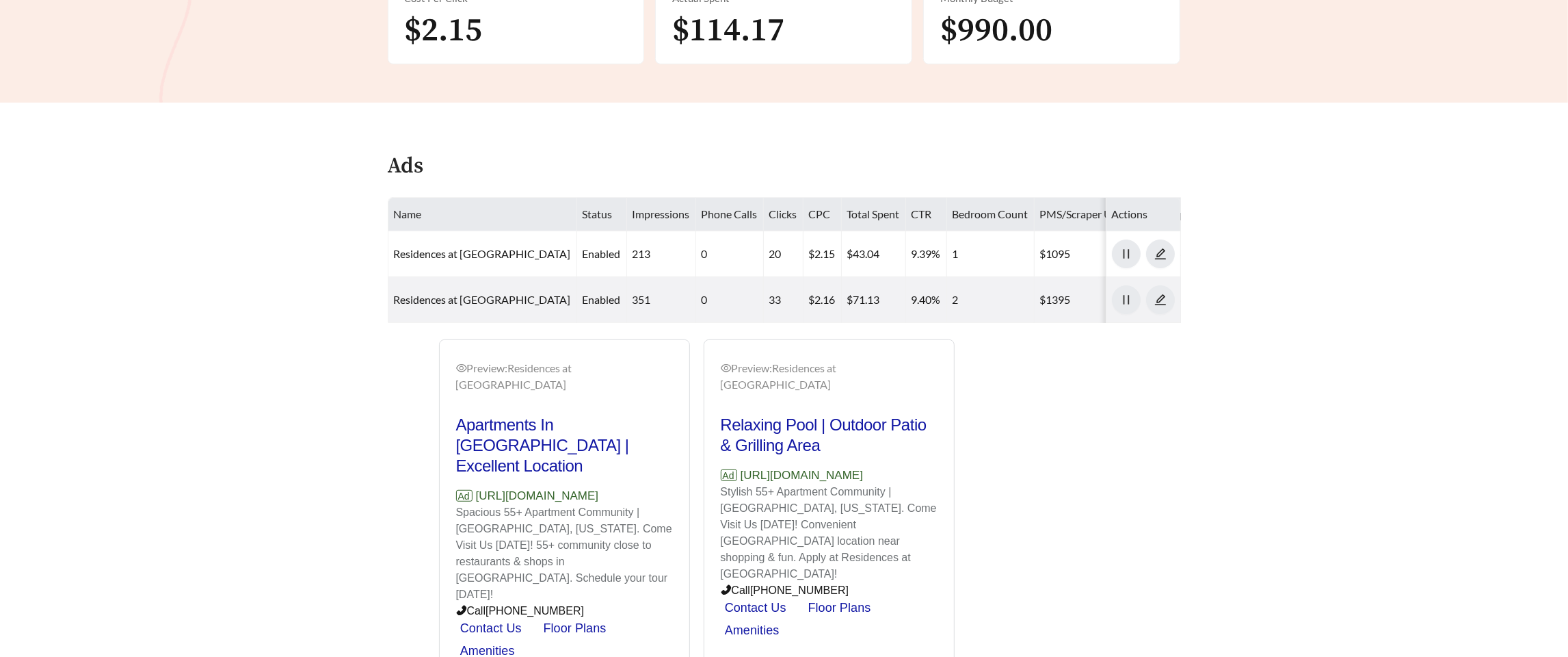
scroll to position [498, 0]
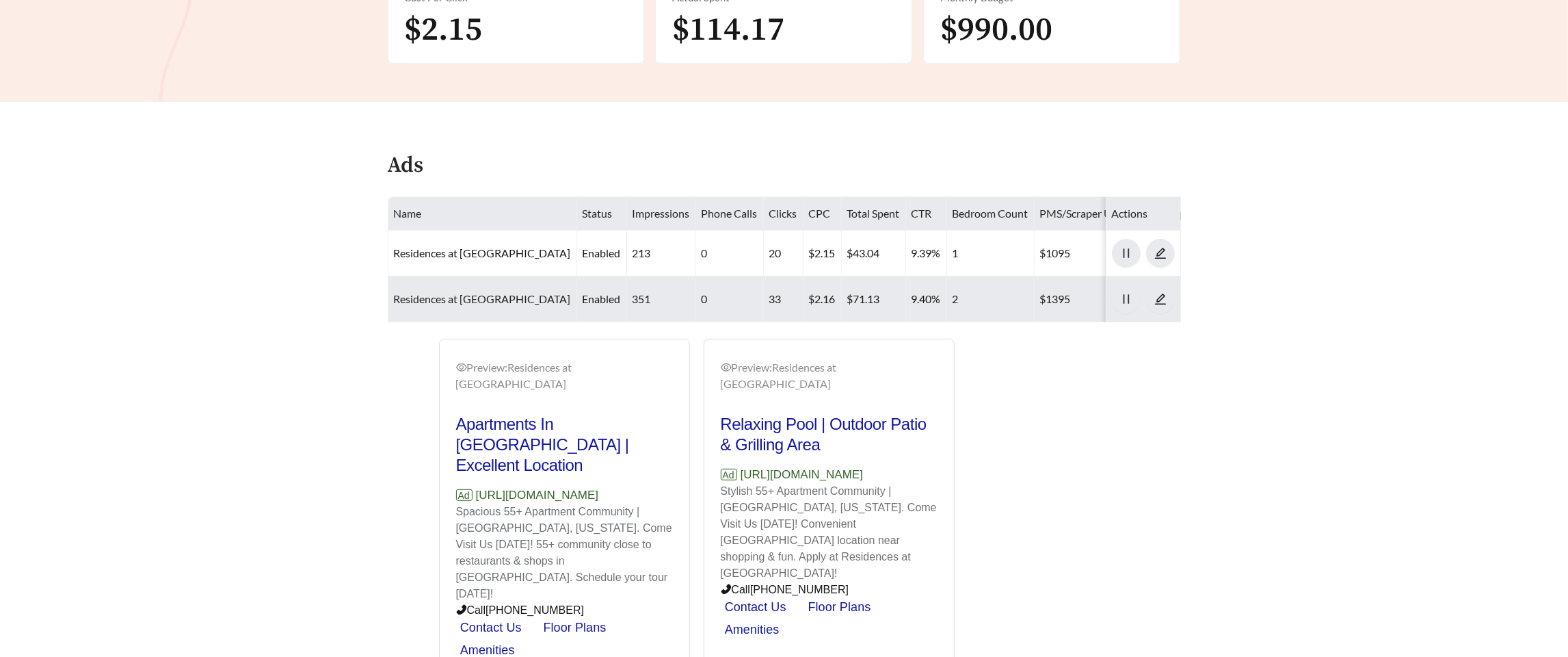
click at [459, 292] on link "Residences at Huron - Two Bedroom" at bounding box center [482, 299] width 177 height 13
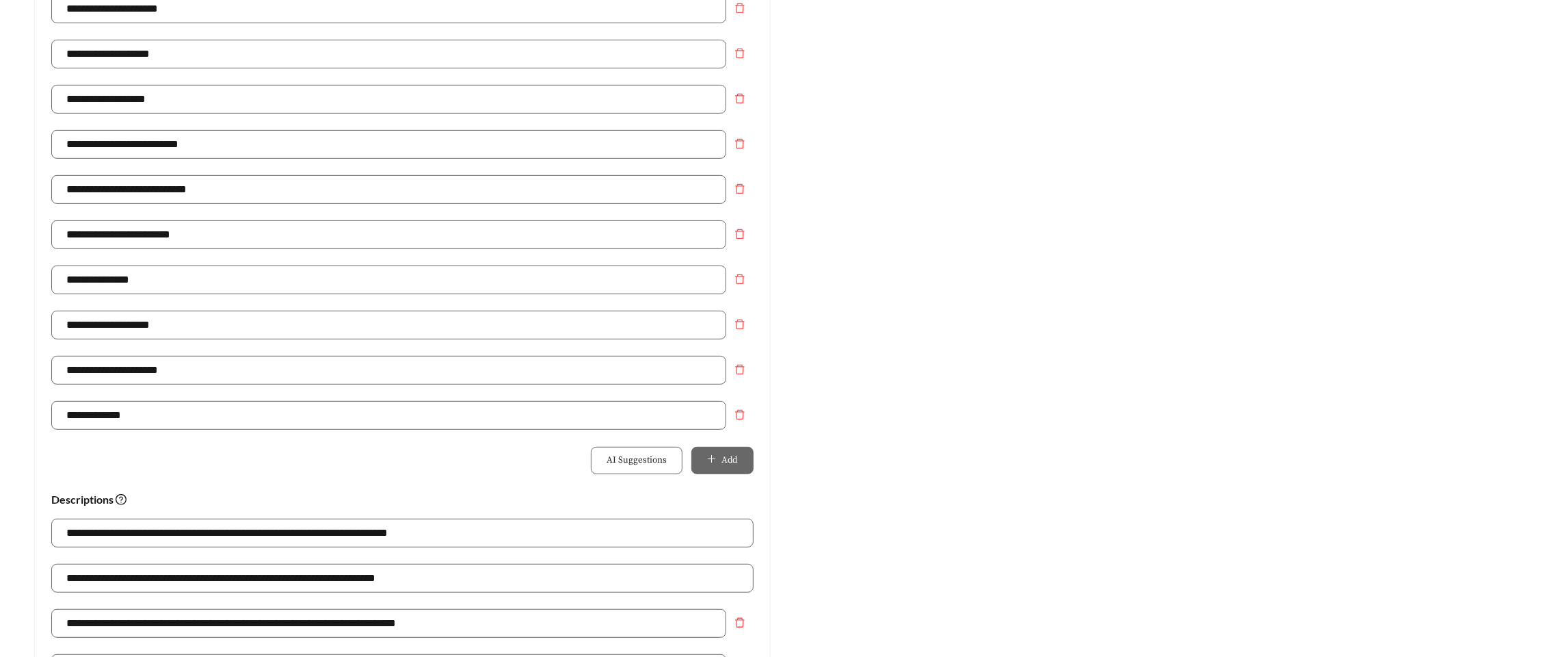
scroll to position [516, 0]
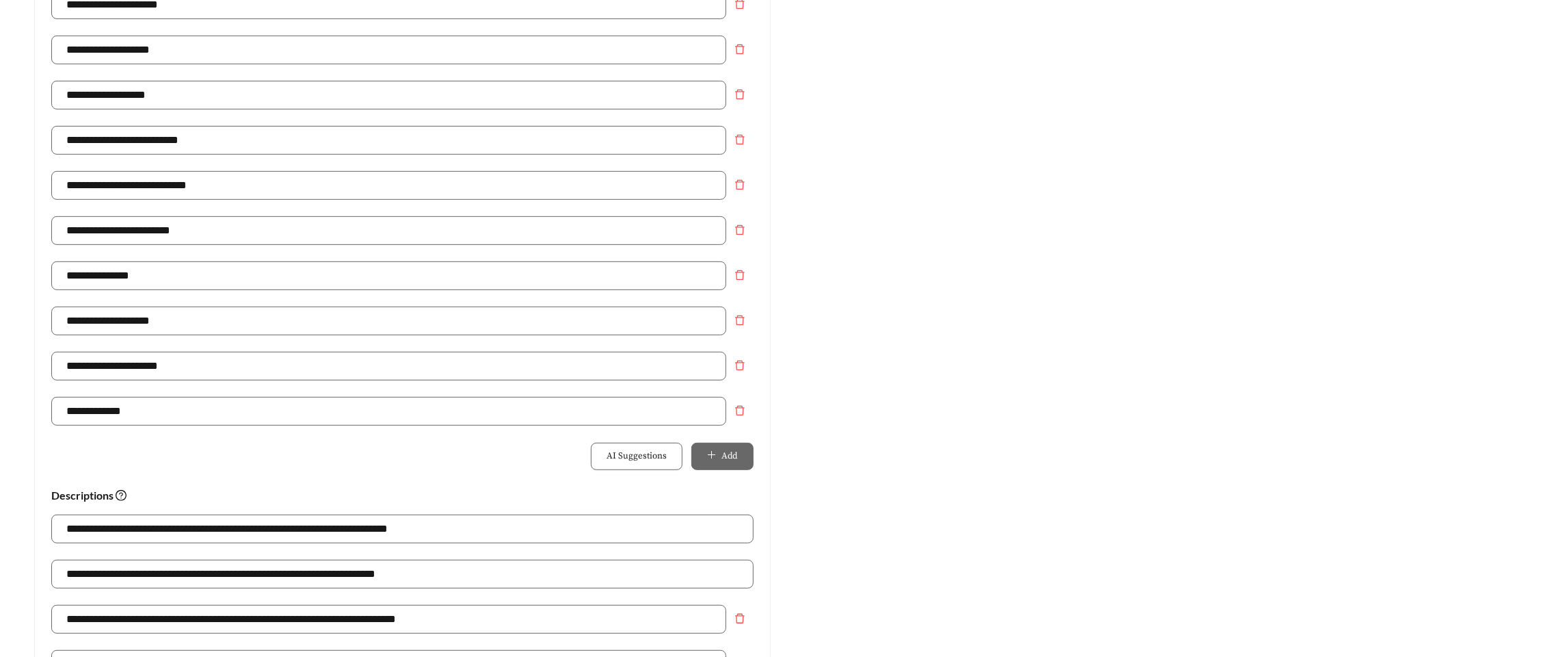
scroll to position [484, 0]
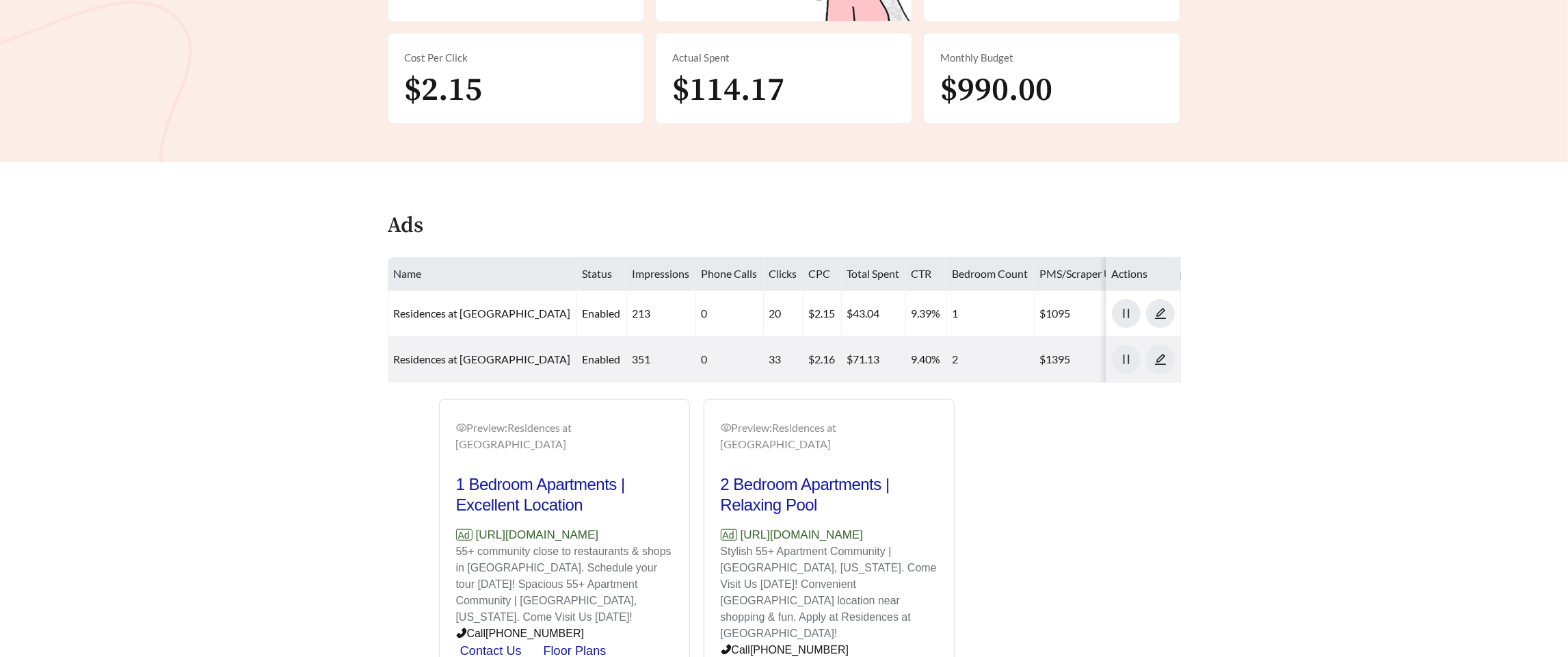
scroll to position [442, 0]
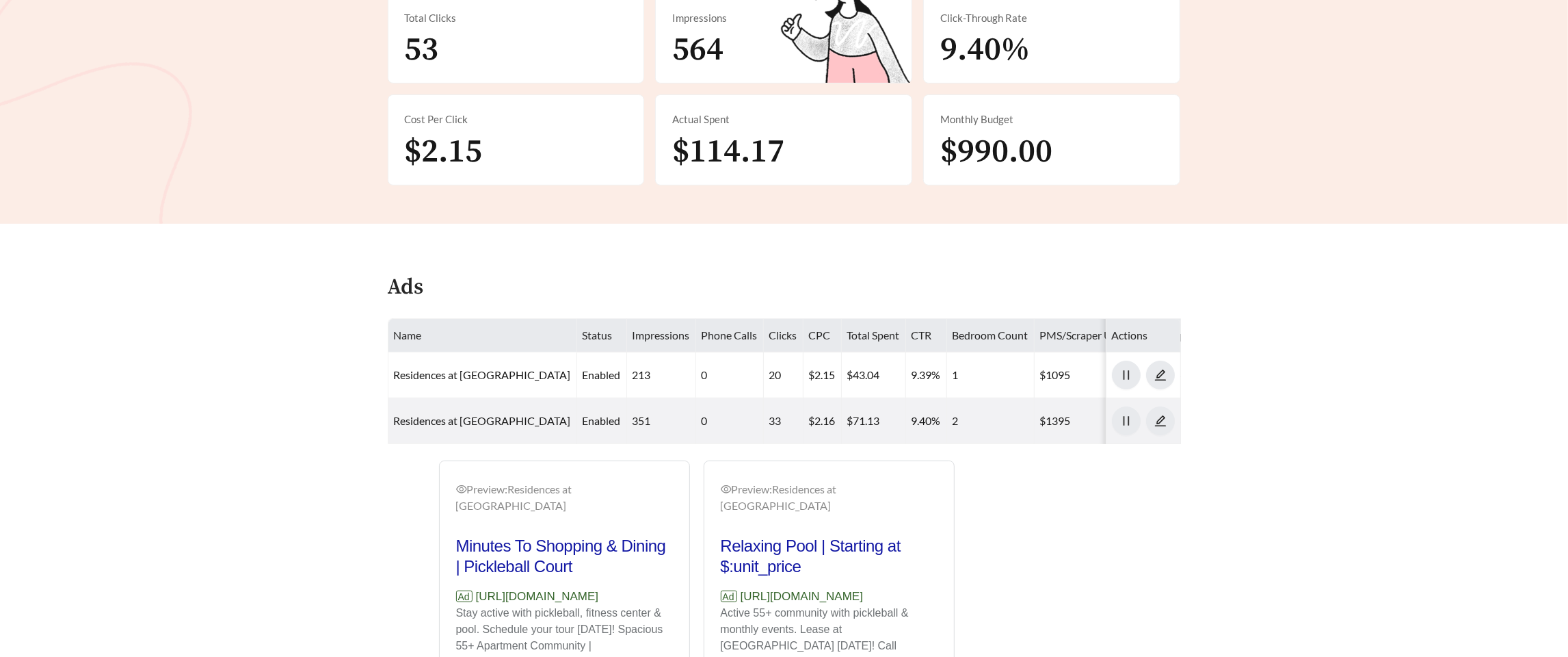
scroll to position [378, 0]
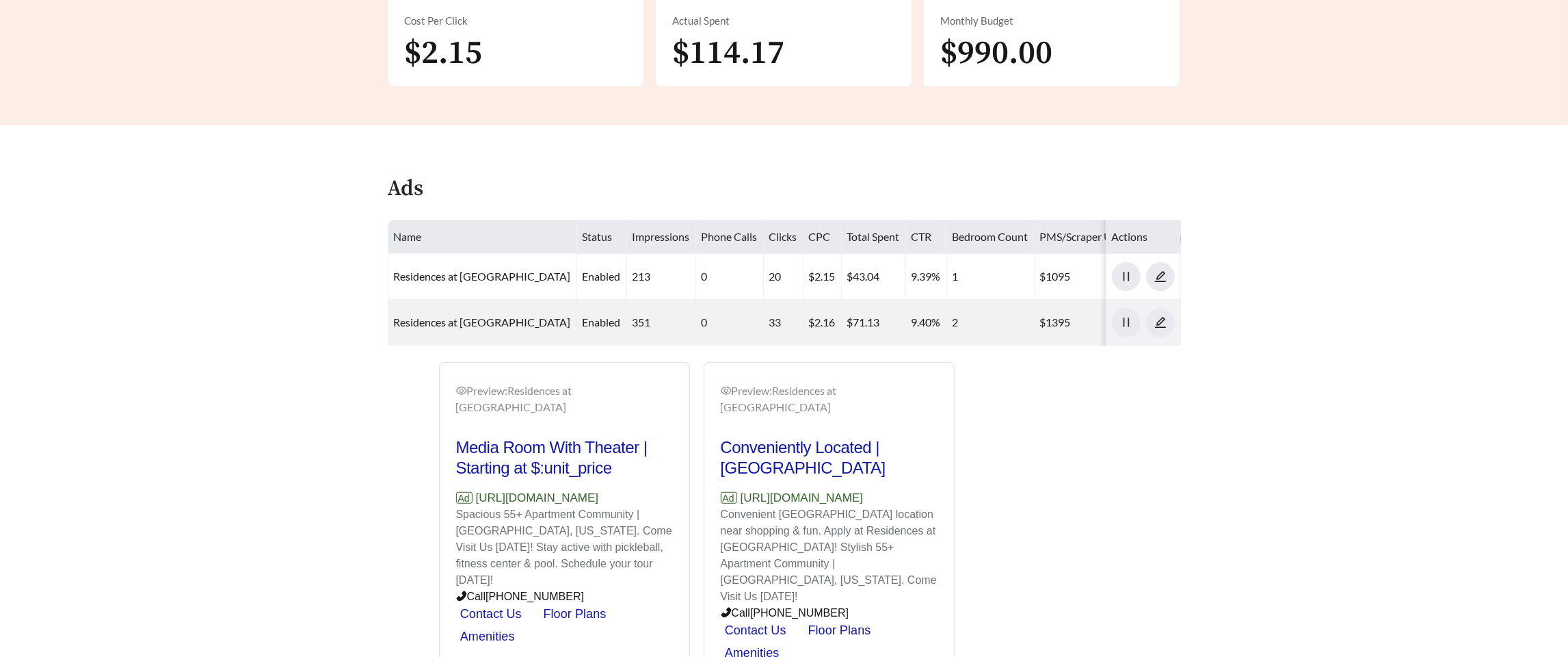
scroll to position [476, 0]
click at [452, 315] on link "Residences at [GEOGRAPHIC_DATA]" at bounding box center [482, 321] width 177 height 13
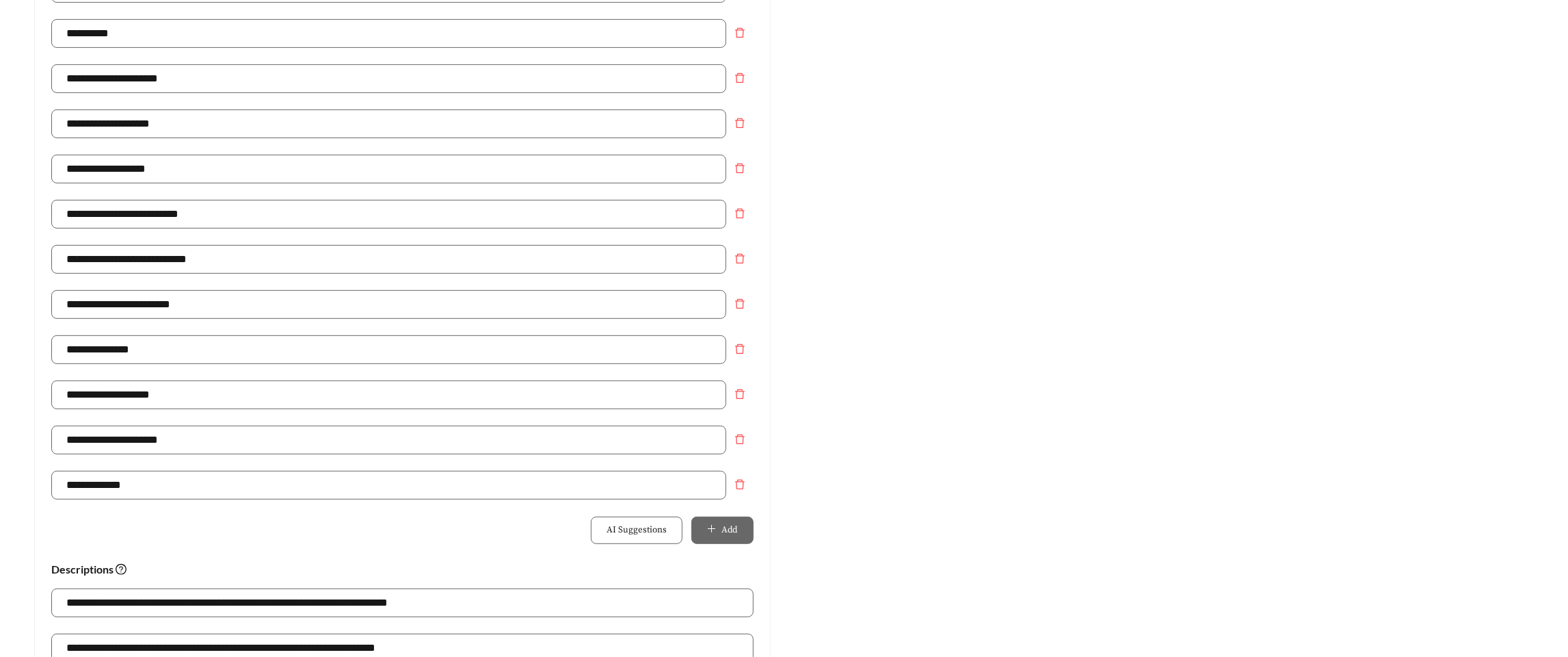
scroll to position [446, 0]
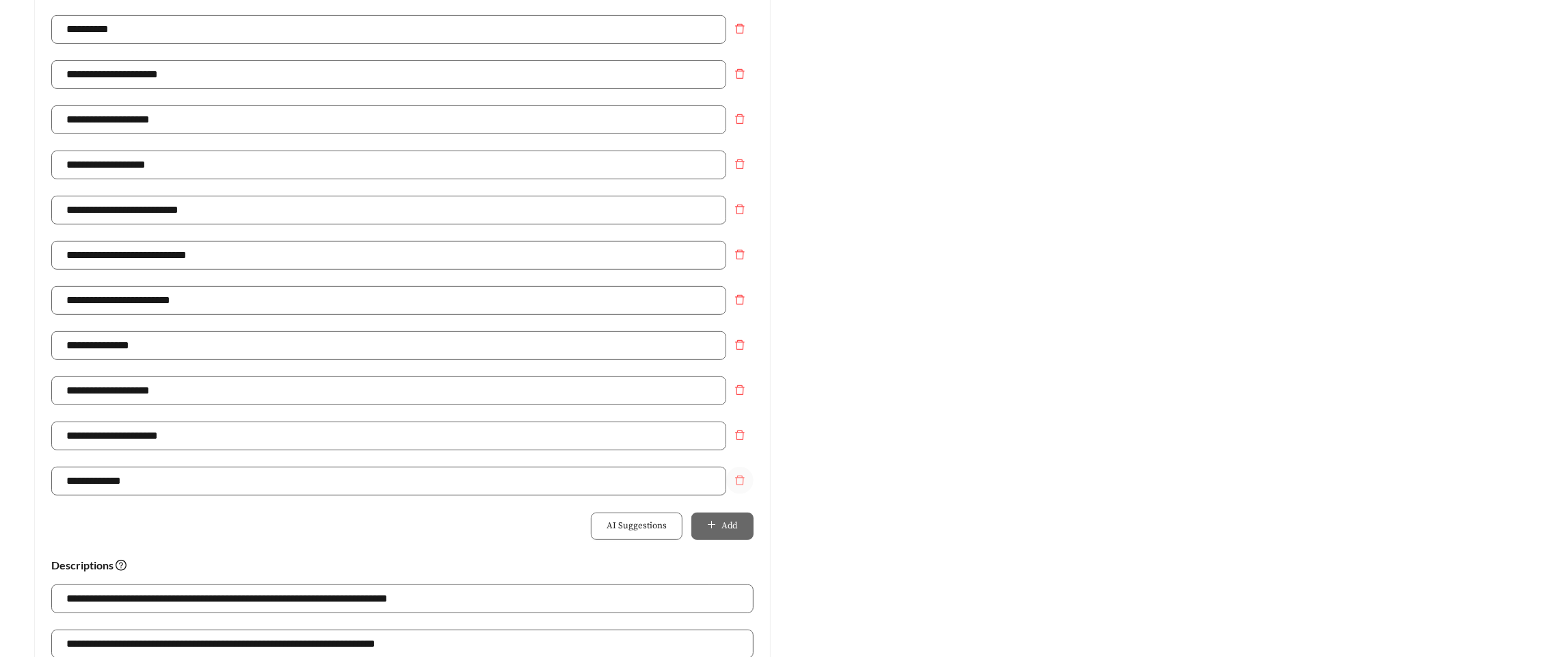
click at [742, 472] on button "Remove field" at bounding box center [739, 480] width 27 height 27
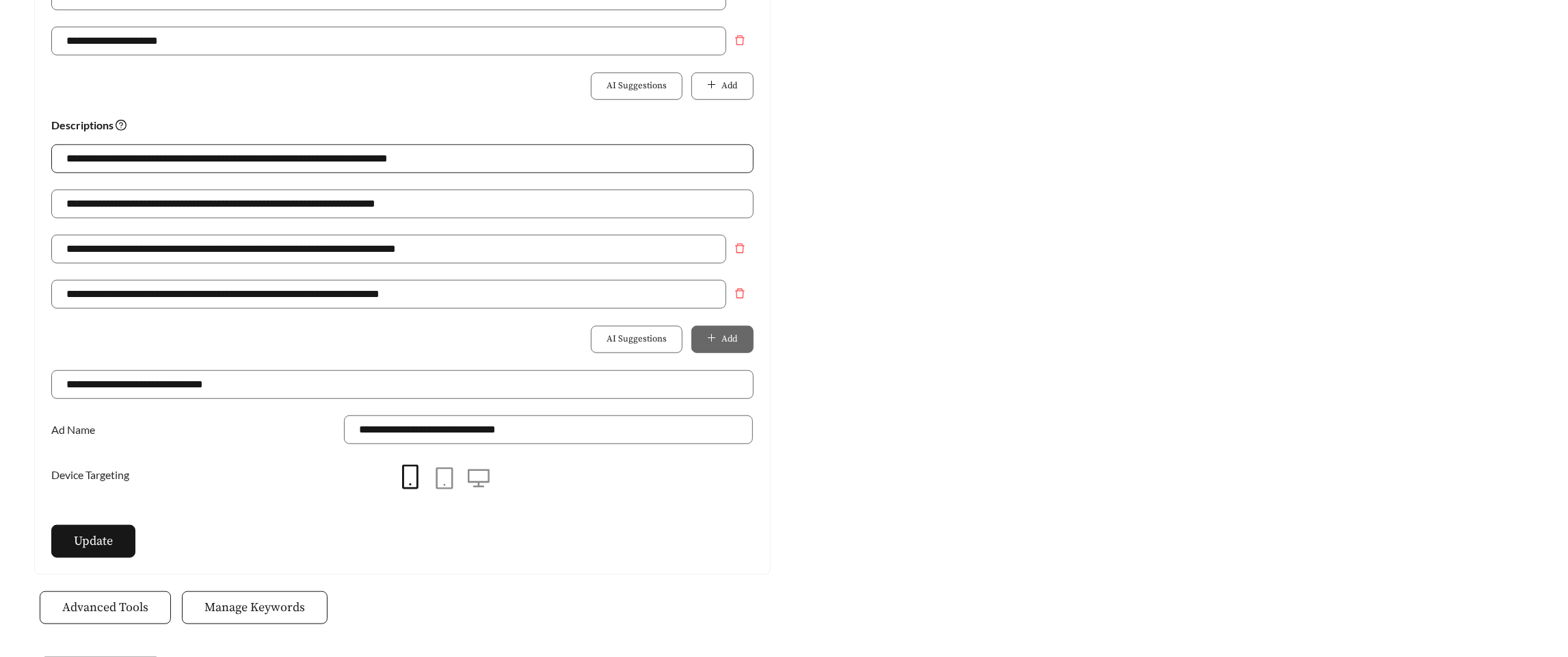
scroll to position [855, 0]
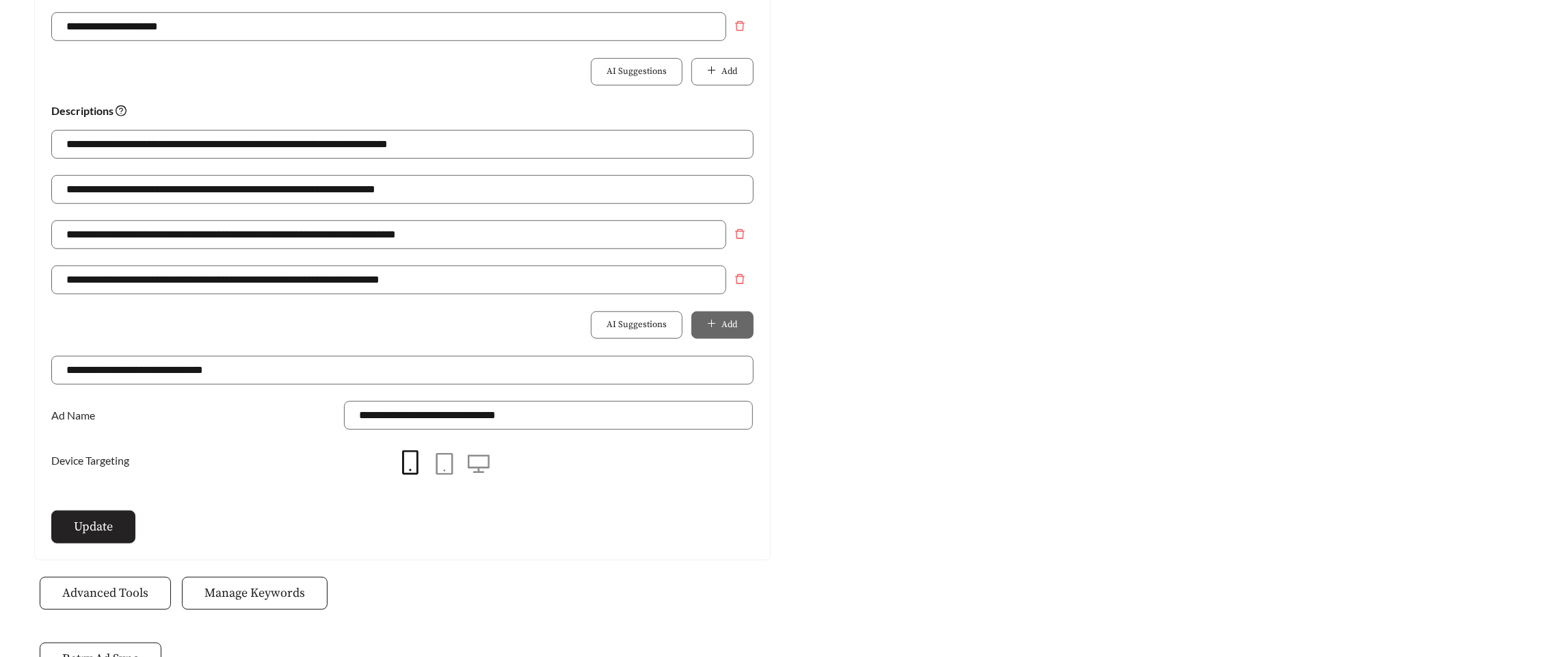
click at [95, 522] on span "Update" at bounding box center [94, 526] width 39 height 19
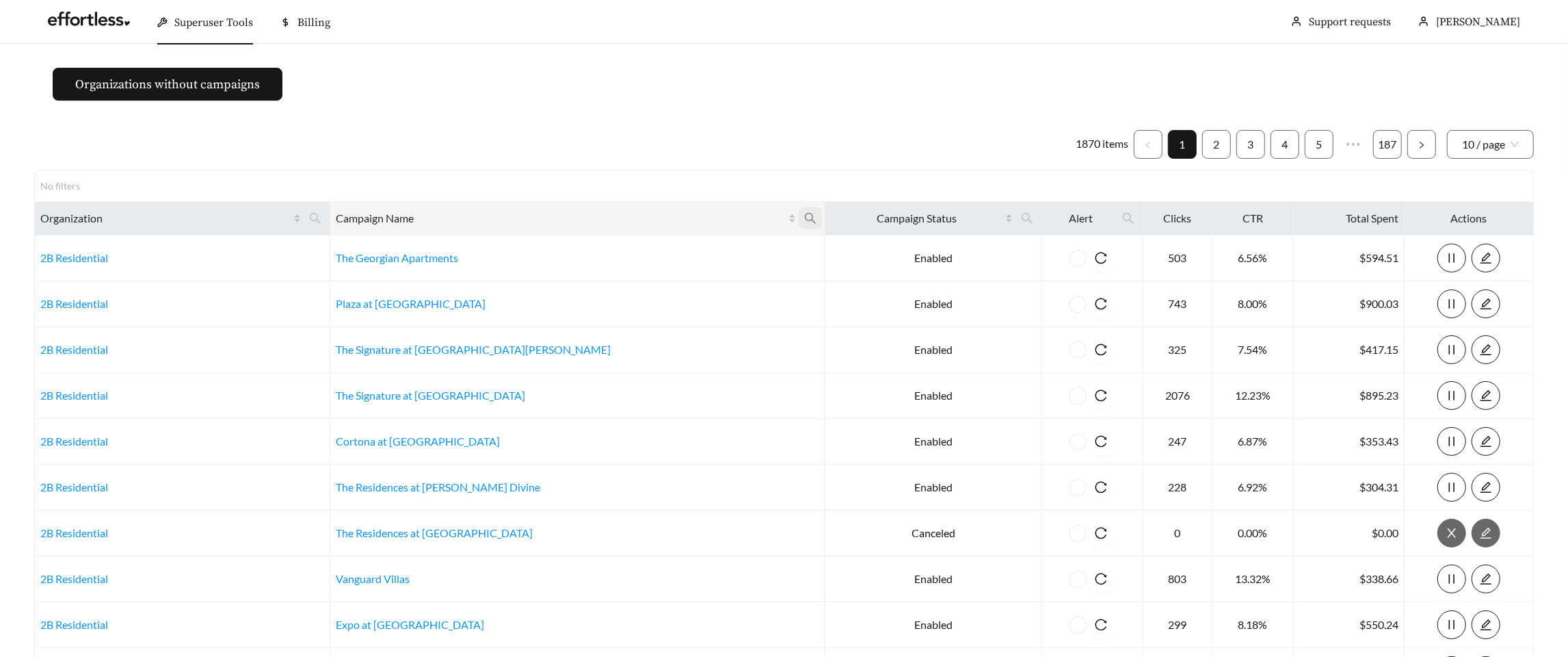
click at [805, 217] on icon "search" at bounding box center [811, 218] width 11 height 11
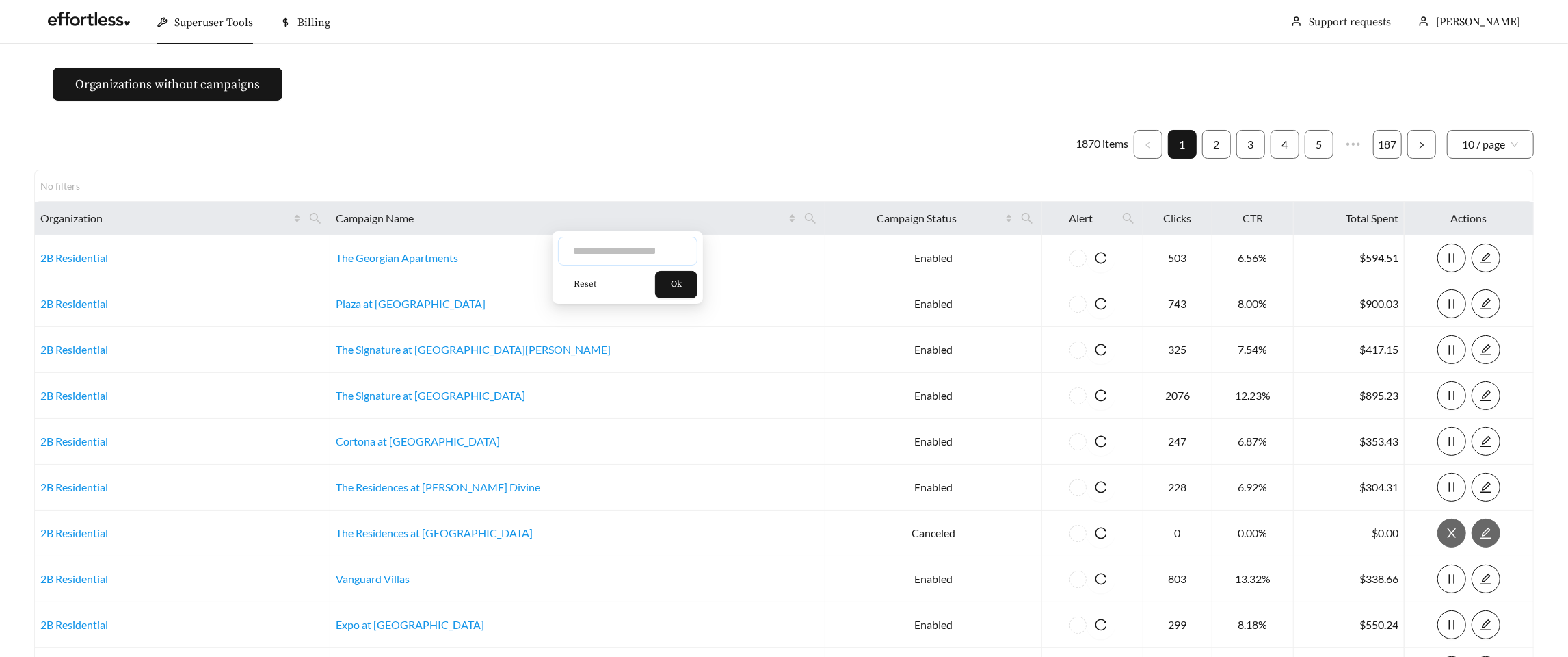
click at [600, 251] on input "text" at bounding box center [628, 251] width 139 height 29
type input "***"
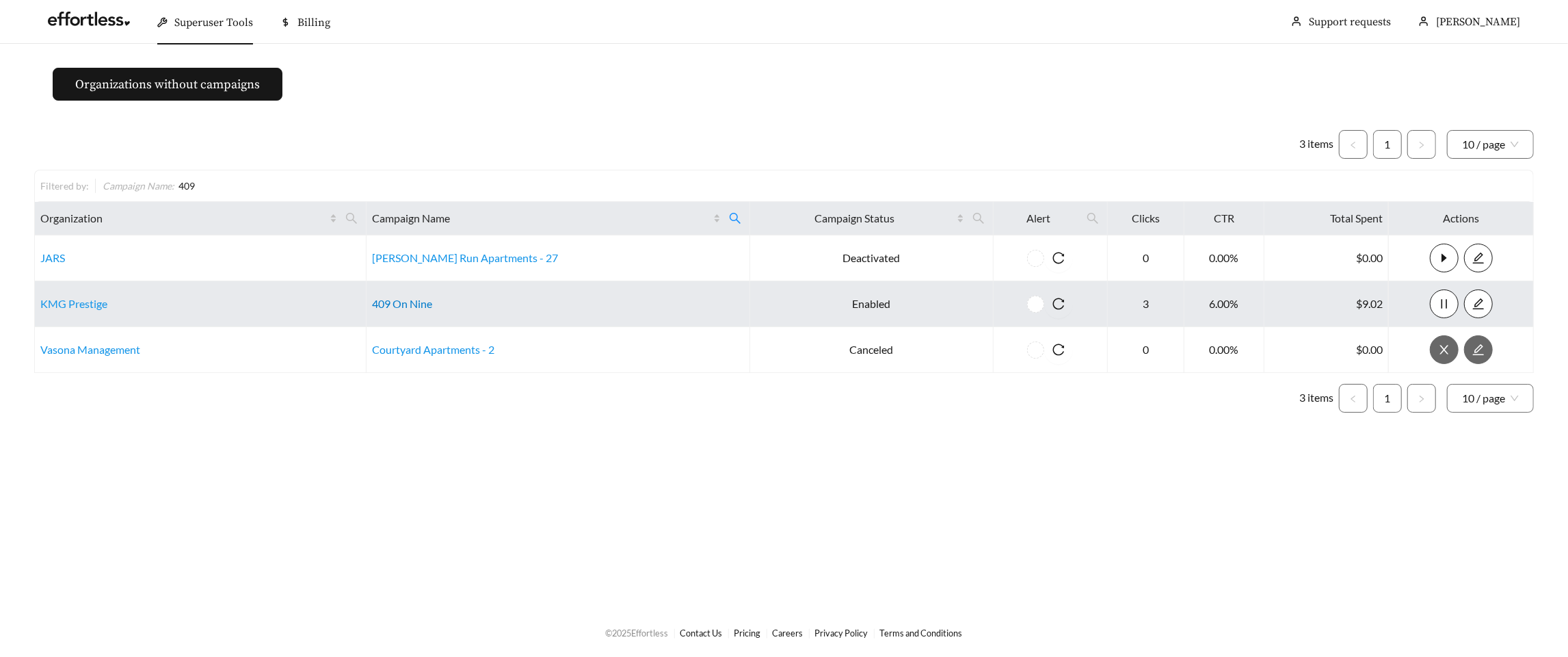
click at [432, 301] on link "409 On Nine" at bounding box center [402, 303] width 60 height 13
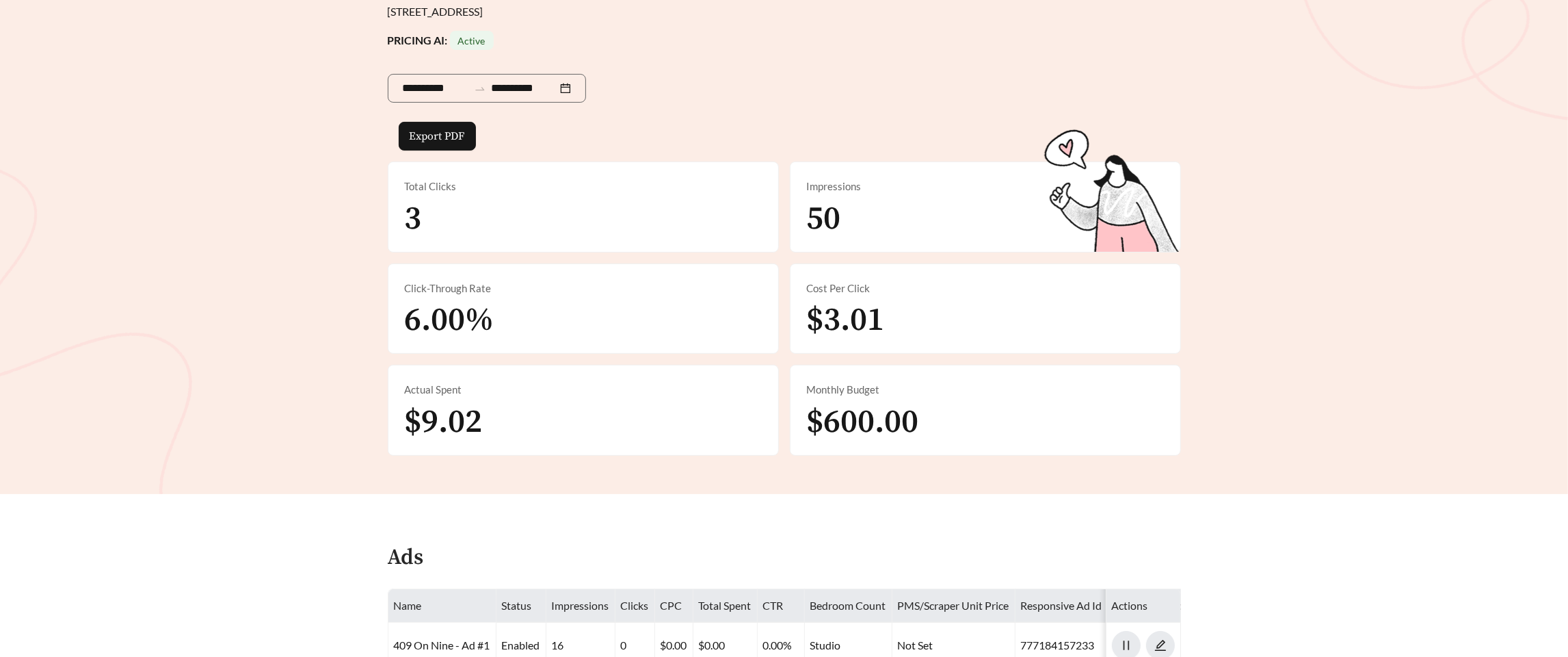
scroll to position [164, 0]
